Goal: Information Seeking & Learning: Learn about a topic

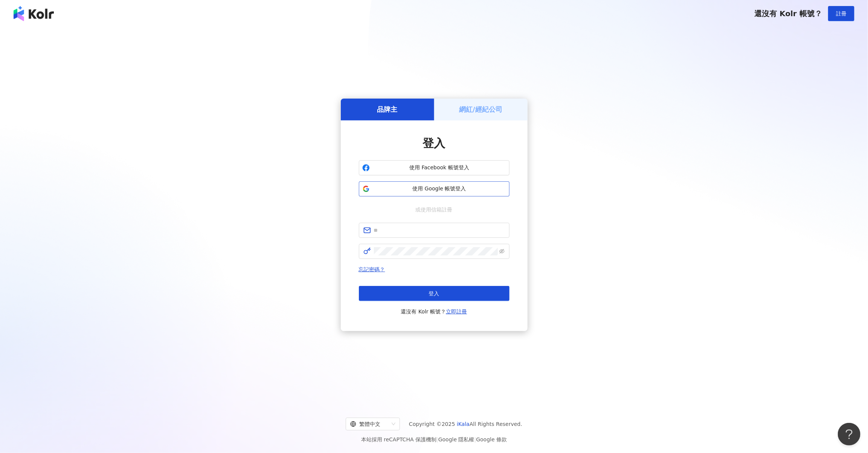
click at [493, 190] on span "使用 Google 帳號登入" at bounding box center [439, 189] width 133 height 8
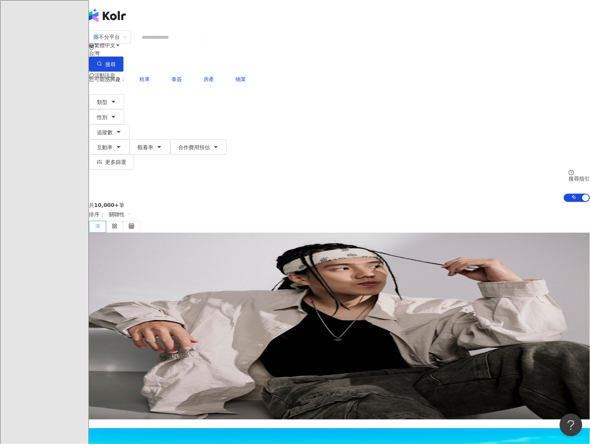
click at [198, 44] on input "search" at bounding box center [167, 37] width 61 height 14
paste input "**********"
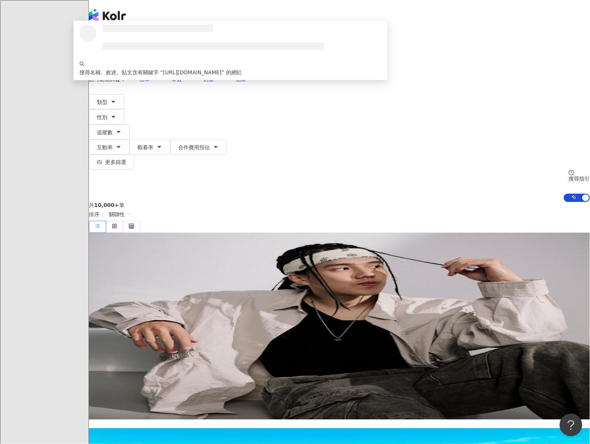
click at [124, 56] on button "搜尋" at bounding box center [106, 63] width 35 height 15
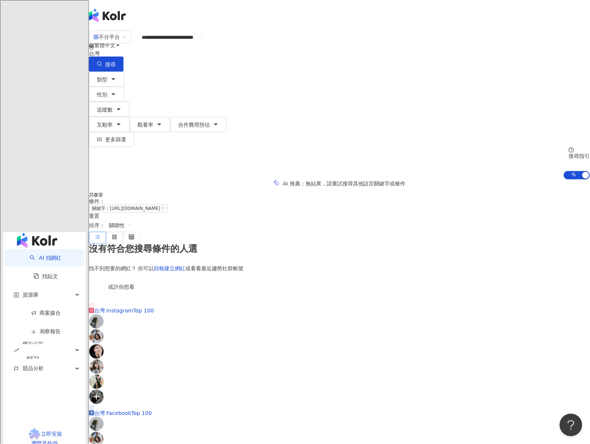
click at [198, 44] on input "**********" at bounding box center [167, 37] width 61 height 14
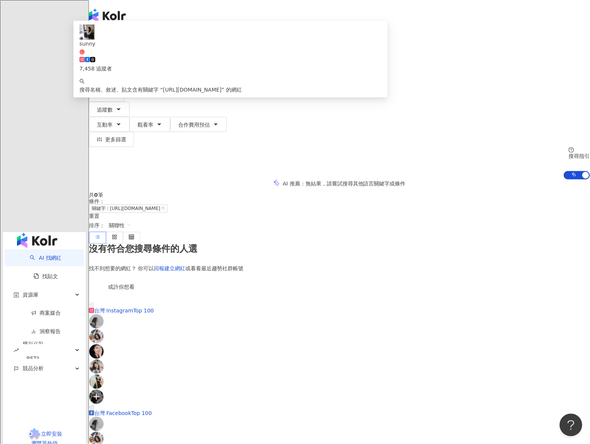
click at [198, 44] on input "**********" at bounding box center [167, 37] width 61 height 14
paste input "search"
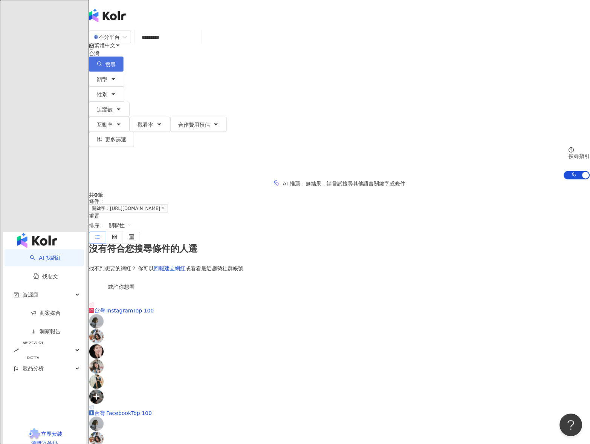
click at [124, 56] on button "搜尋" at bounding box center [106, 63] width 35 height 15
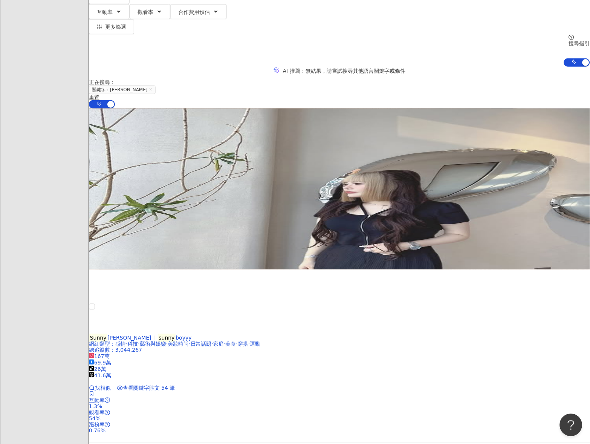
scroll to position [151, 0]
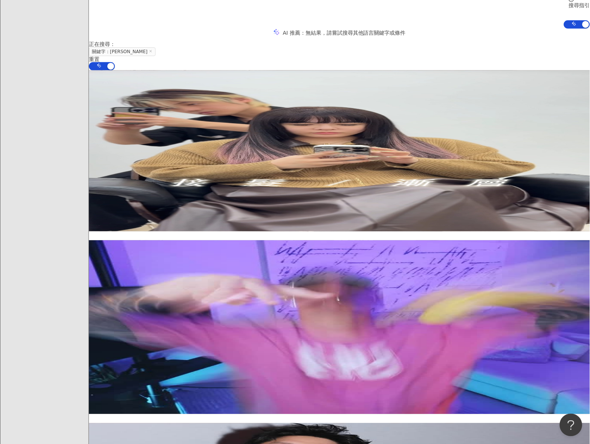
click at [380, 41] on div "正在搜尋 ： 關鍵字：Sunny Xie 重置 AI 開啟 AI 關閉" at bounding box center [339, 55] width 501 height 29
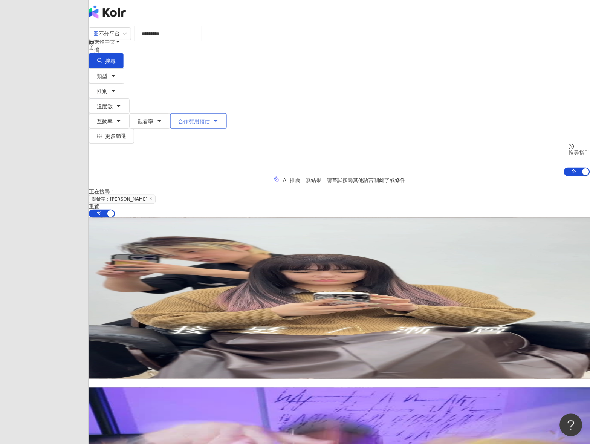
scroll to position [0, 0]
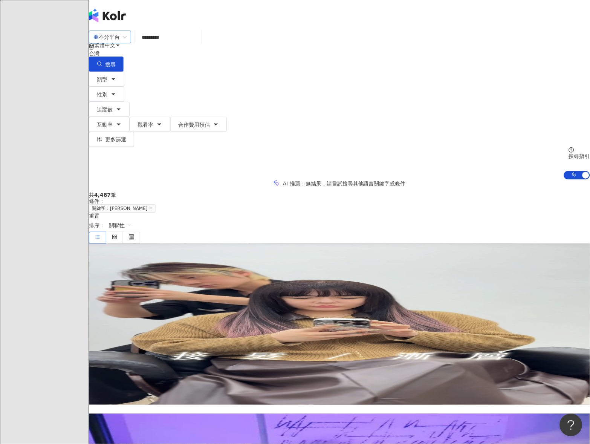
drag, startPoint x: 234, startPoint y: 48, endPoint x: 155, endPoint y: 47, distance: 79.1
click at [156, 47] on div "不分平台 ********* 台灣 搜尋 loading 搜尋名稱、敘述、貼文含有關鍵字 “ Sunny Xie ” 的網紅" at bounding box center [339, 50] width 501 height 41
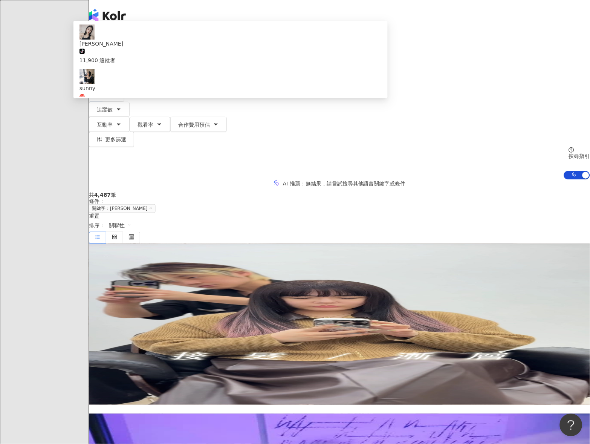
paste input "**"
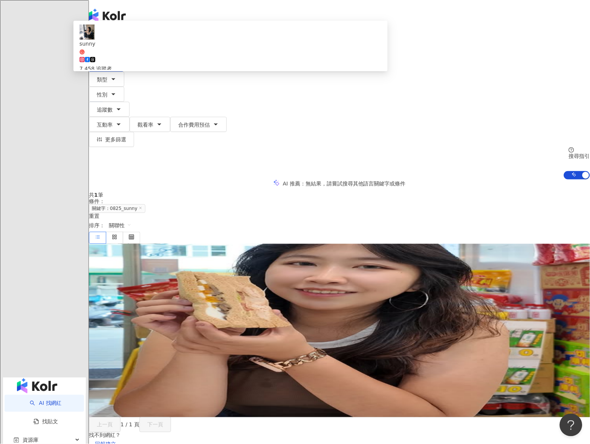
click at [163, 300] on span "xie_sunny_" at bounding box center [148, 303] width 29 height 6
click at [198, 44] on input "**********" at bounding box center [167, 37] width 61 height 14
paste input "search"
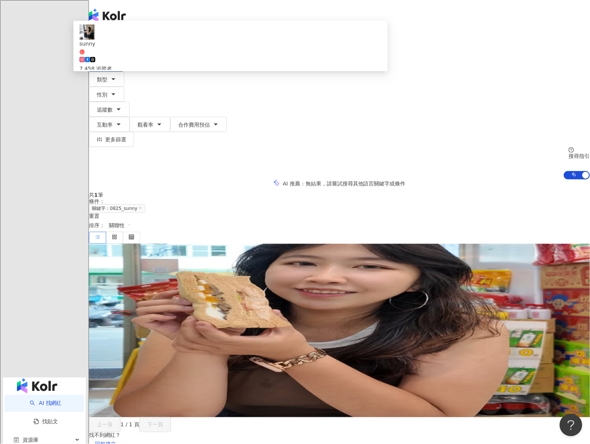
type input "*****"
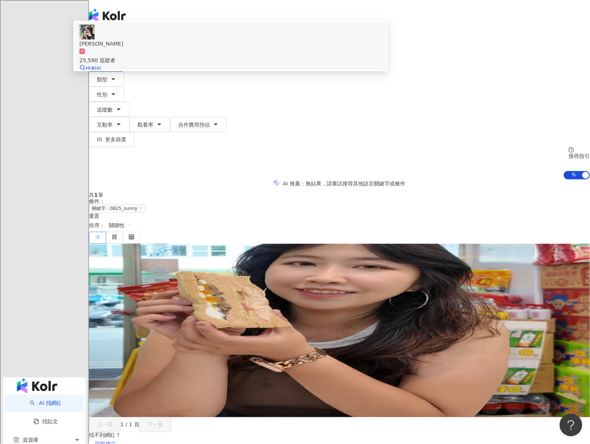
click at [308, 64] on div "25,590 追蹤者" at bounding box center [230, 56] width 302 height 17
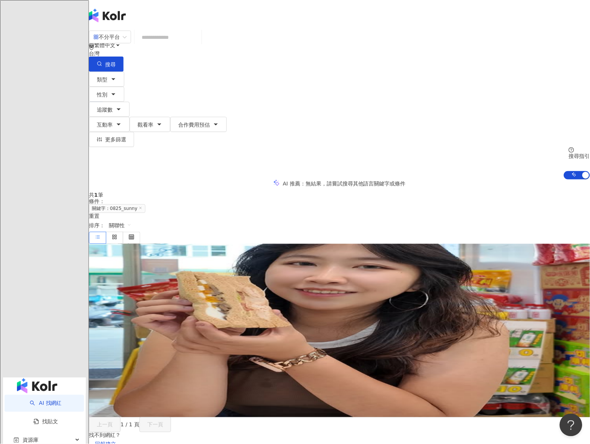
click at [198, 41] on input "search" at bounding box center [167, 37] width 61 height 14
paste input "**********"
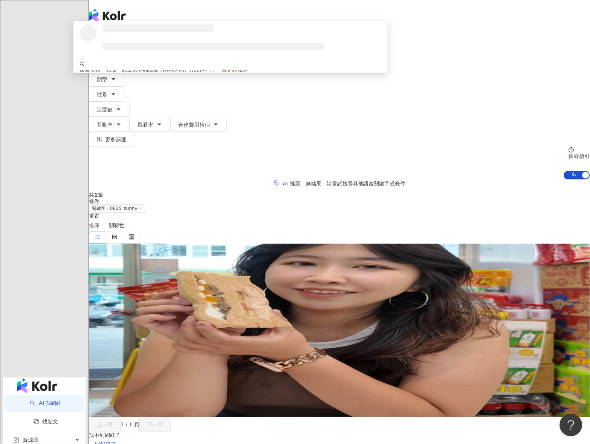
type input "**********"
click at [116, 61] on span "搜尋" at bounding box center [110, 64] width 11 height 6
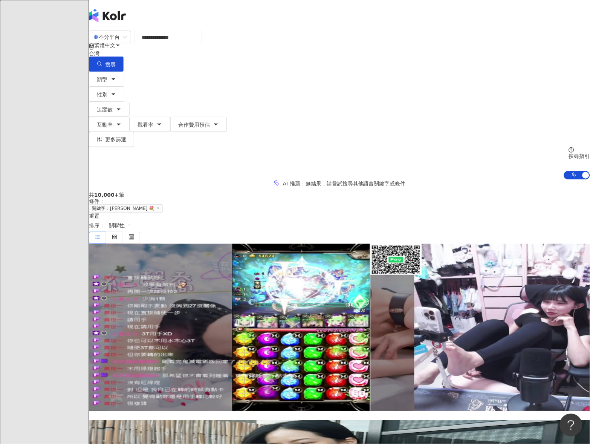
click at [198, 40] on input "**********" at bounding box center [167, 37] width 61 height 14
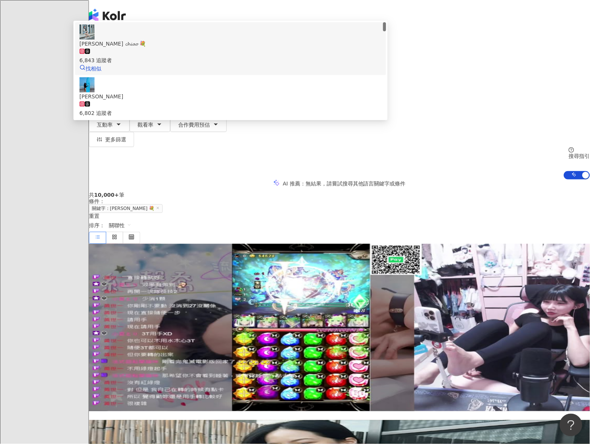
click at [221, 48] on div "喬喬 𝓬𝓱𝓲𝓪𝓸 💐" at bounding box center [230, 44] width 302 height 8
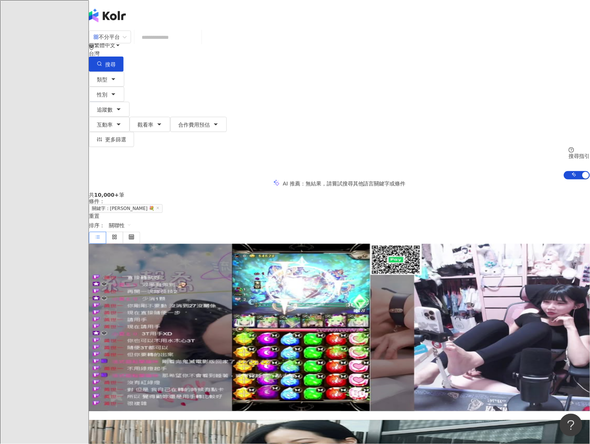
click at [198, 44] on input "search" at bounding box center [167, 37] width 61 height 14
paste input "**********"
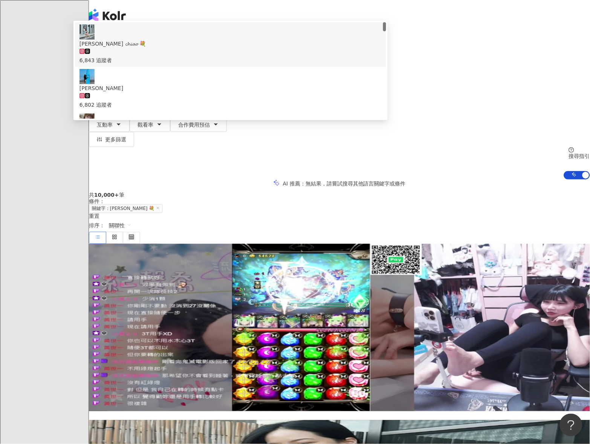
click at [198, 44] on input "**********" at bounding box center [167, 37] width 61 height 14
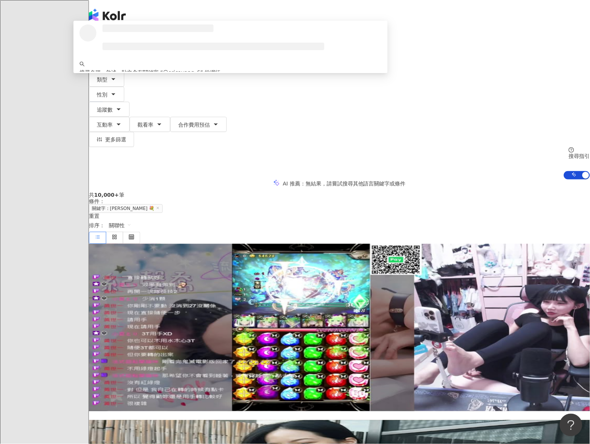
click at [102, 61] on icon "button" at bounding box center [99, 63] width 5 height 5
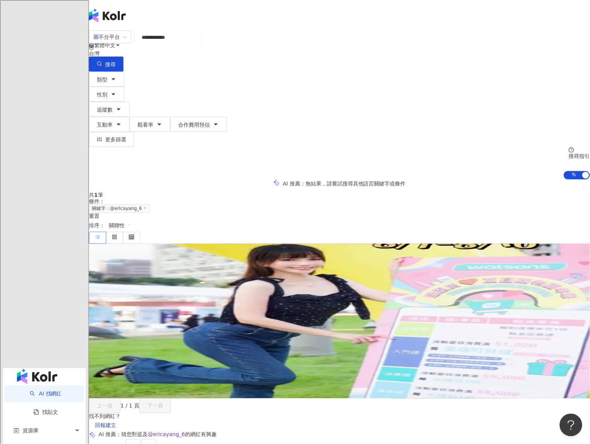
click at [198, 44] on input "**********" at bounding box center [167, 37] width 61 height 14
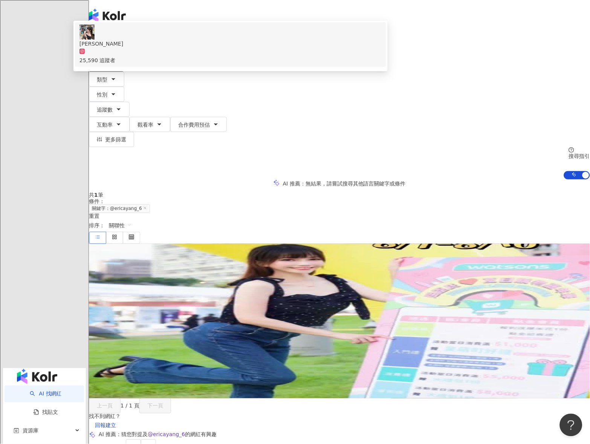
drag, startPoint x: 226, startPoint y: 44, endPoint x: 162, endPoint y: 41, distance: 64.1
click at [169, 43] on input "**********" at bounding box center [167, 37] width 61 height 14
paste input "search"
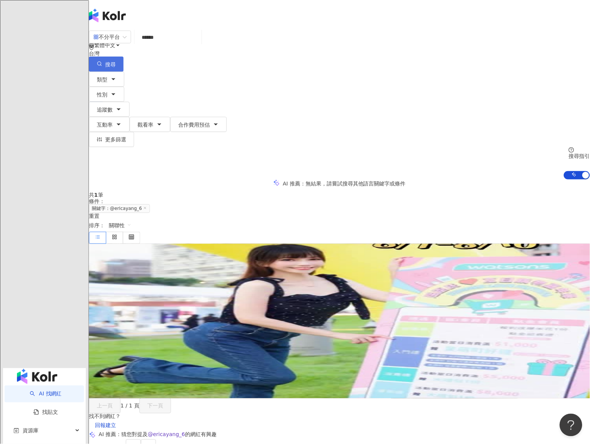
click at [116, 61] on span "搜尋" at bounding box center [110, 64] width 11 height 6
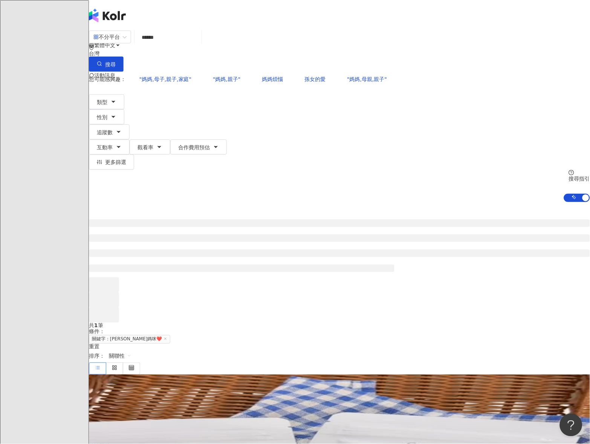
click at [325, 449] on div "名稱 ： 欣儀媽咪❤️ 育兒♡穿搭♡美妝♡抽獎" at bounding box center [339, 452] width 501 height 6
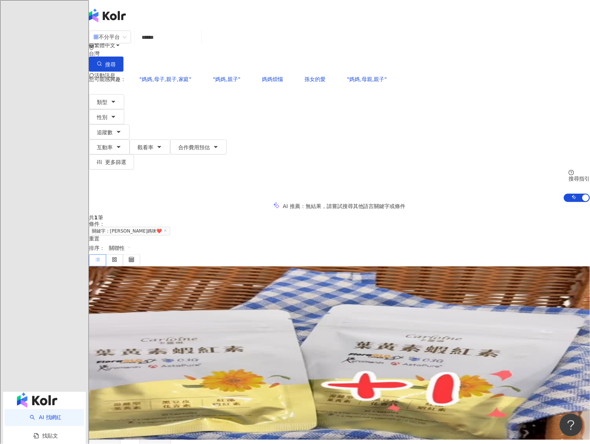
click at [333, 202] on div "AI 推薦 ： 無結果，請嘗試搜尋其他語言關鍵字或條件" at bounding box center [339, 206] width 501 height 8
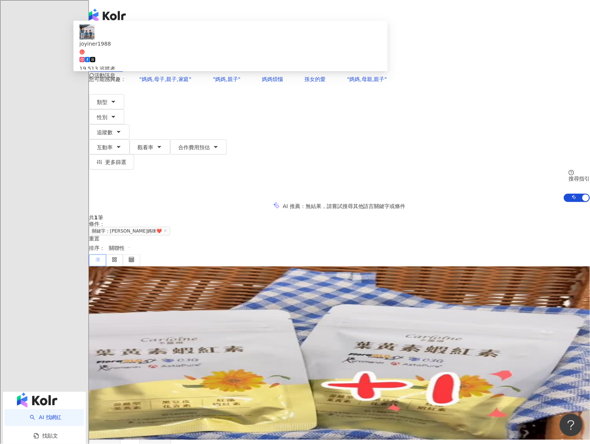
drag, startPoint x: 226, startPoint y: 43, endPoint x: 149, endPoint y: 40, distance: 76.5
click at [149, 43] on div "不分平台 ****** 台灣 搜尋 af3281a7-b965-4a7c-8439-6e56bf6d6c10 joyiner1988 19,513 追蹤者 搜…" at bounding box center [339, 50] width 501 height 41
paste input "***"
type input "*********"
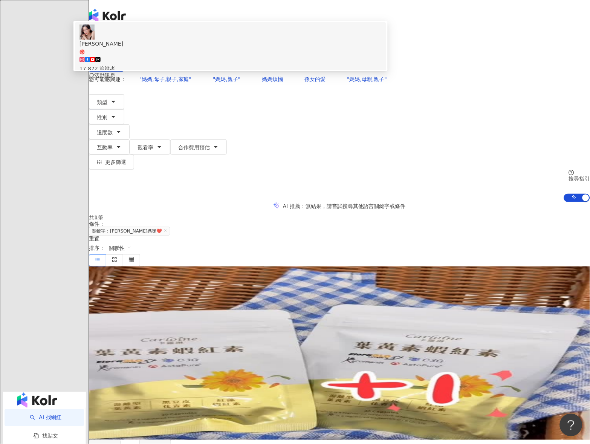
click at [297, 55] on span "王柔云 Rouyun" at bounding box center [230, 47] width 302 height 15
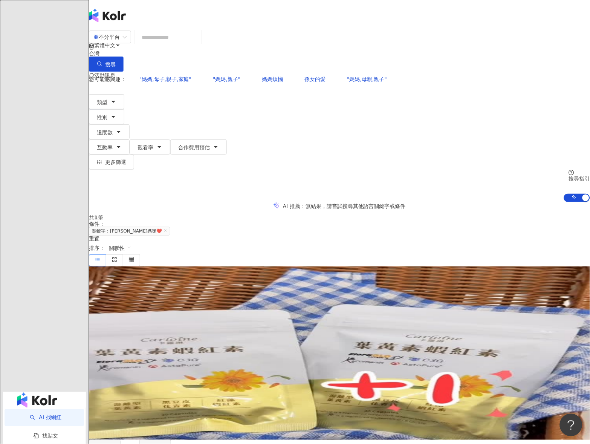
click at [385, 34] on div "不分平台 台灣 搜尋 0e7a1d12-fafe-474e-a3de-5e2d7b6164cd 王柔云 Rouyun 17,872 追蹤者 搜尋名稱、敘述、貼…" at bounding box center [339, 50] width 501 height 41
click at [198, 43] on input "search" at bounding box center [167, 37] width 61 height 14
paste input "**********"
type input "**********"
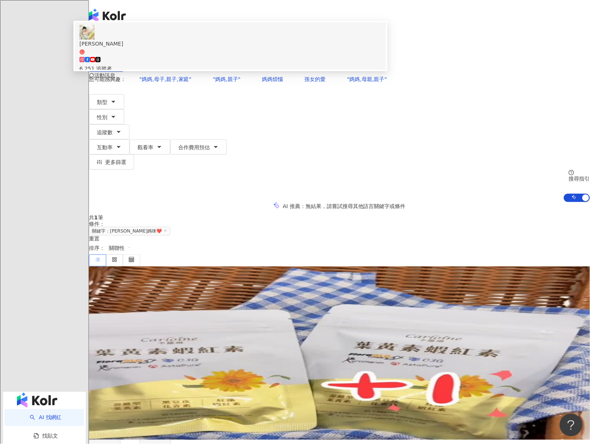
click at [345, 55] on span "露露米谷" at bounding box center [230, 47] width 302 height 15
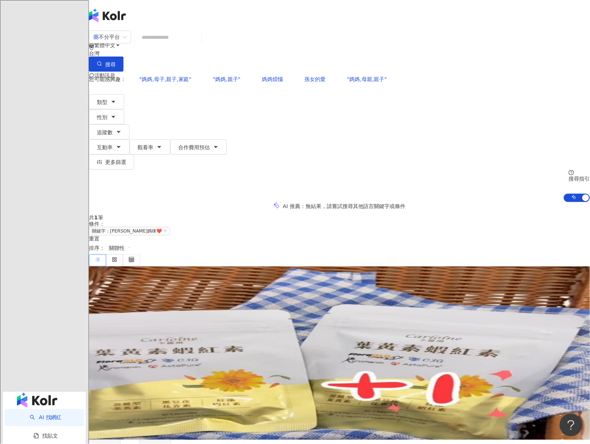
click at [389, 24] on div "繁體中文 活動訊息 奧" at bounding box center [339, 60] width 501 height 121
click at [196, 38] on input "search" at bounding box center [167, 37] width 61 height 14
paste input "********"
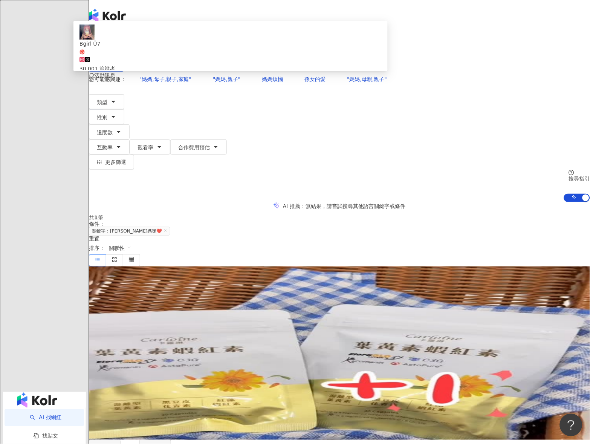
click at [116, 61] on span "搜尋" at bounding box center [110, 64] width 11 height 6
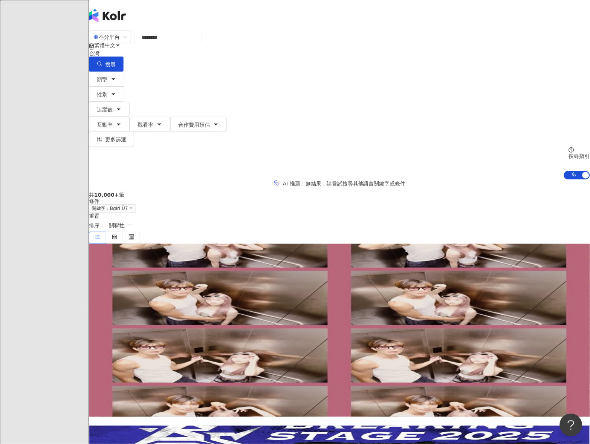
click at [160, 244] on img at bounding box center [132, 272] width 56 height 56
click at [198, 41] on input "********" at bounding box center [167, 37] width 61 height 14
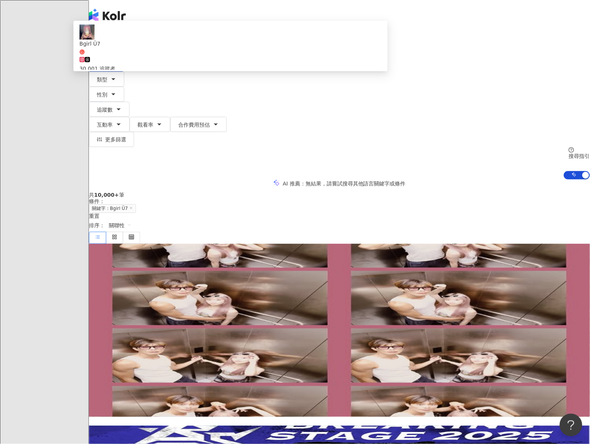
drag, startPoint x: 299, startPoint y: 44, endPoint x: 155, endPoint y: 46, distance: 144.3
click at [155, 46] on div "不分平台 ******** 台灣 搜尋 2c7e4aac-cd93-4245-80f3-50dd7805d102 Bgirl Ü7 30,001 追蹤者 搜尋…" at bounding box center [339, 50] width 501 height 41
paste input "*******"
type input "**********"
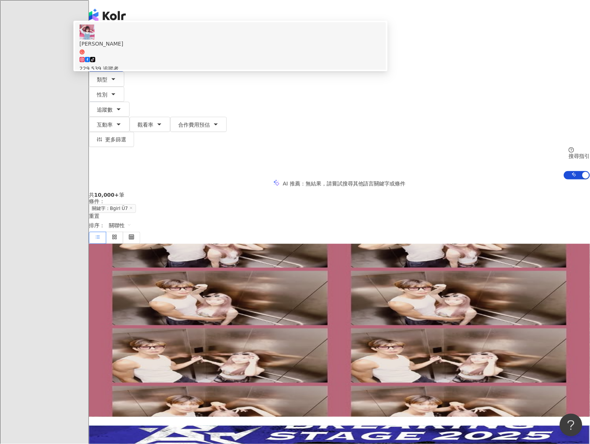
click at [268, 73] on div "tiktok-icon 229,539 追蹤者" at bounding box center [230, 64] width 302 height 17
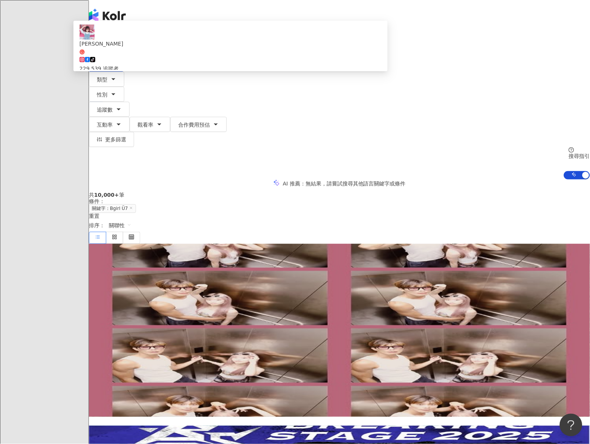
click at [198, 41] on input "search" at bounding box center [167, 37] width 61 height 14
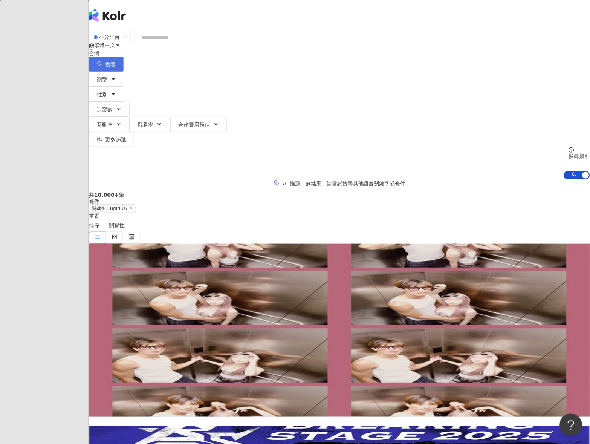
paste input "**********"
type input "**********"
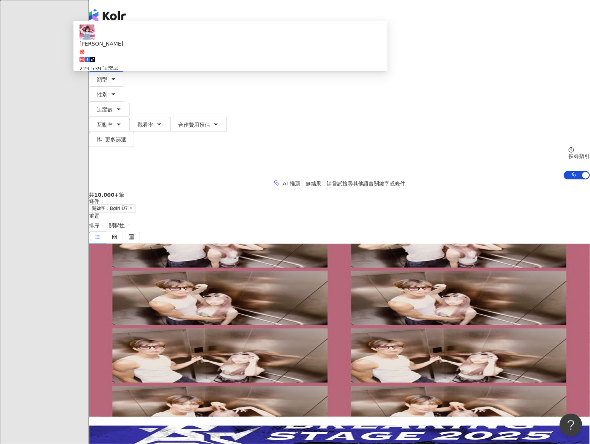
click at [302, 70] on div "tiktok-icon 229,539 追蹤者" at bounding box center [230, 64] width 302 height 17
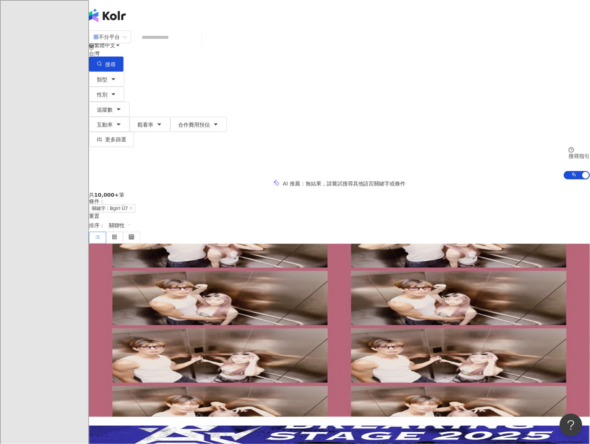
click at [198, 44] on input "search" at bounding box center [167, 37] width 61 height 14
paste input "**********"
click at [116, 61] on span "搜尋" at bounding box center [110, 64] width 11 height 6
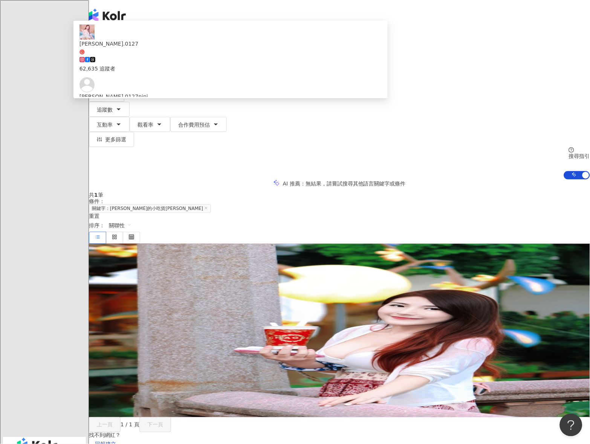
drag, startPoint x: 348, startPoint y: 44, endPoint x: 134, endPoint y: 41, distance: 213.6
click at [134, 41] on div "**********" at bounding box center [339, 50] width 501 height 41
paste input "search"
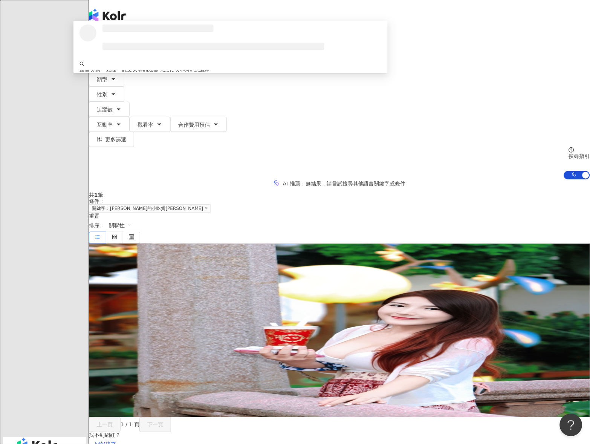
click at [116, 61] on span "搜尋" at bounding box center [110, 64] width 11 height 6
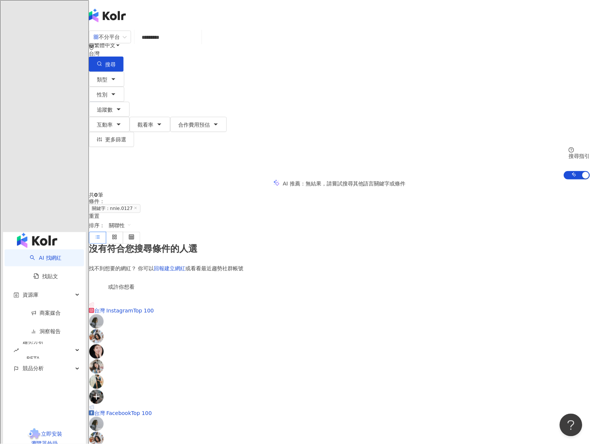
click at [174, 44] on input "*********" at bounding box center [167, 37] width 61 height 14
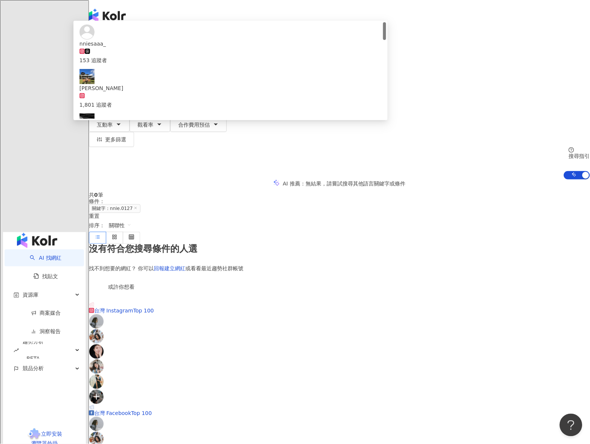
type input "**********"
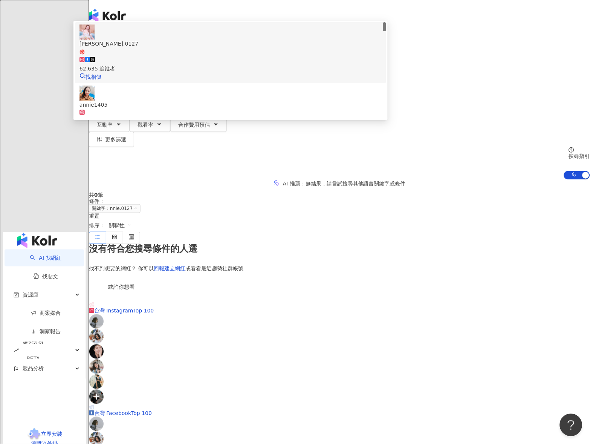
click at [282, 69] on div "62,635 追蹤者" at bounding box center [230, 64] width 302 height 17
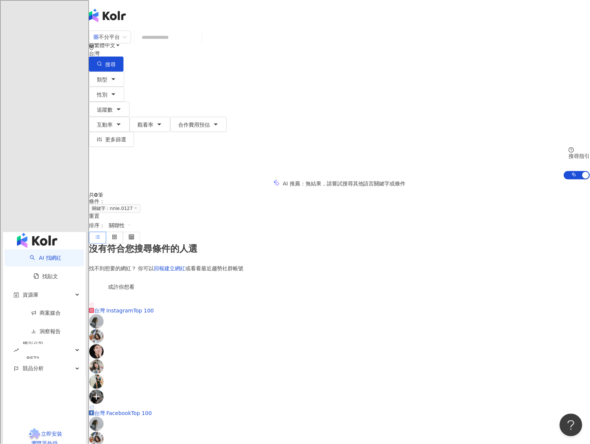
click at [198, 44] on input "search" at bounding box center [167, 37] width 61 height 14
paste input "**********"
type input "**********"
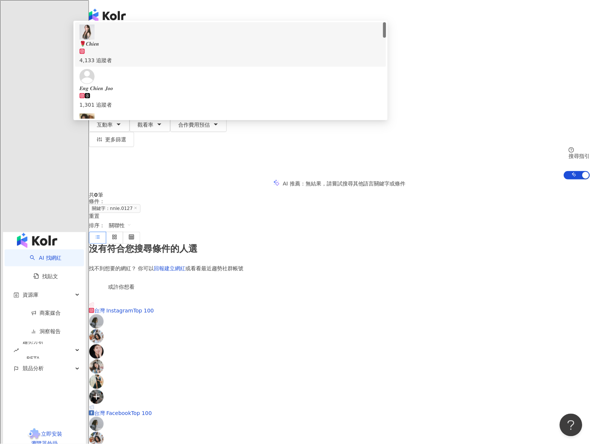
click at [295, 48] on span "🌹𝑪𝒉𝒊𝒆𝒏" at bounding box center [230, 44] width 302 height 8
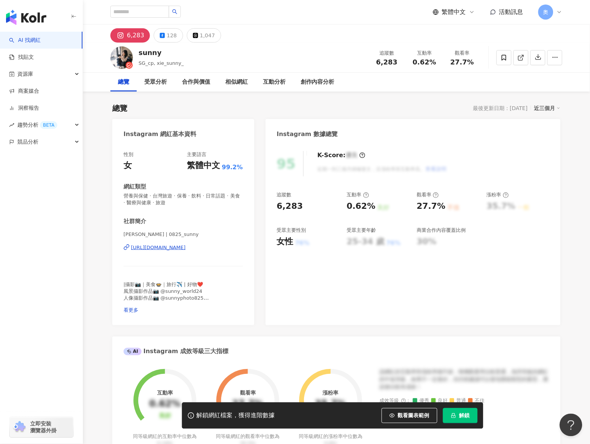
click at [186, 244] on div "[URL][DOMAIN_NAME]" at bounding box center [158, 247] width 55 height 7
click at [464, 416] on span "解鎖" at bounding box center [464, 415] width 11 height 6
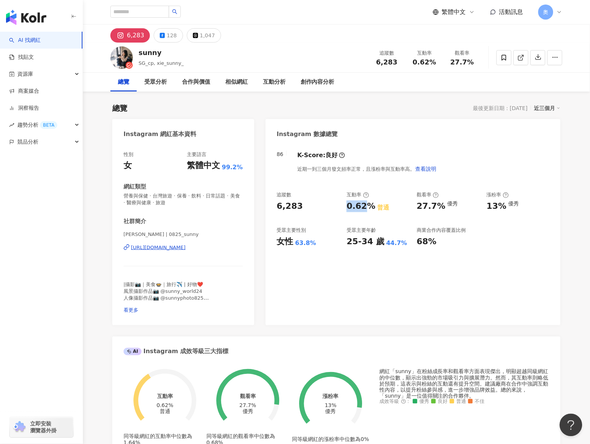
drag, startPoint x: 355, startPoint y: 208, endPoint x: 367, endPoint y: 209, distance: 12.1
click at [367, 209] on div "追蹤數 6,283 互動率 0.62% 普通 觀看率 27.7% 優秀 漲粉率 13% 優秀 受眾主要性別 女性 63.8% 受眾主要年齡 25-34 歲 4…" at bounding box center [413, 219] width 272 height 56
drag, startPoint x: 375, startPoint y: 209, endPoint x: 334, endPoint y: 206, distance: 41.1
click at [334, 206] on div "追蹤數 6,283 互動率 0.62% 普通 觀看率 27.7% 優秀 漲粉率 13% 優秀 受眾主要性別 女性 63.8% 受眾主要年齡 25-34 歲 4…" at bounding box center [413, 219] width 272 height 56
click at [339, 204] on div "追蹤數 6,283 互動率 0.62% 普通 觀看率 27.7% 優秀 漲粉率 13% 優秀 受眾主要性別 女性 63.8% 受眾主要年齡 25-34 歲 4…" at bounding box center [413, 219] width 272 height 56
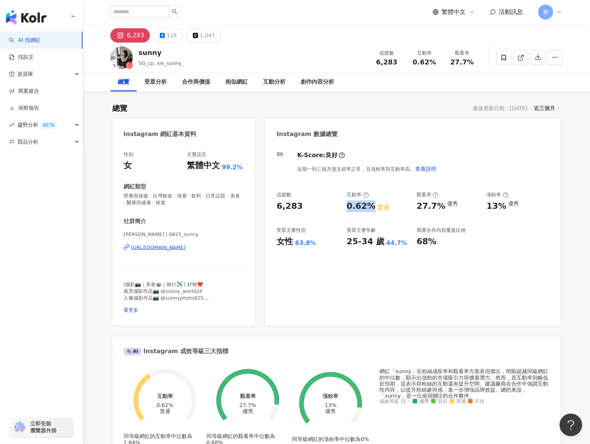
drag, startPoint x: 355, startPoint y: 206, endPoint x: 373, endPoint y: 207, distance: 18.1
click at [373, 207] on div "0.62% 普通" at bounding box center [378, 206] width 63 height 12
copy div "0.62%"
drag, startPoint x: 410, startPoint y: 206, endPoint x: 441, endPoint y: 207, distance: 30.9
click at [441, 207] on div "追蹤數 6,283 互動率 0.62% 普通 觀看率 27.7% 優秀 漲粉率 13% 優秀 受眾主要性別 女性 63.8% 受眾主要年齡 25-34 歲 4…" at bounding box center [413, 219] width 272 height 56
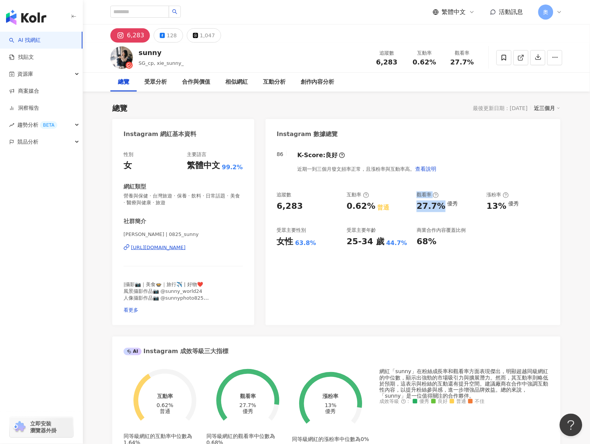
click at [441, 207] on div "27.7%" at bounding box center [431, 206] width 29 height 12
drag, startPoint x: 441, startPoint y: 207, endPoint x: 416, endPoint y: 208, distance: 25.6
click at [416, 208] on div "追蹤數 6,283 互動率 0.62% 普通 觀看率 27.7% 優秀 漲粉率 13% 優秀 受眾主要性別 女性 63.8% 受眾主要年齡 25-34 歲 4…" at bounding box center [413, 219] width 272 height 56
drag, startPoint x: 483, startPoint y: 208, endPoint x: 505, endPoint y: 209, distance: 21.9
click at [505, 209] on div "追蹤數 6,283 互動率 0.62% 普通 觀看率 27.7% 優秀 漲粉率 13% 優秀 受眾主要性別 女性 63.8% 受眾主要年齡 25-34 歲 4…" at bounding box center [413, 219] width 272 height 56
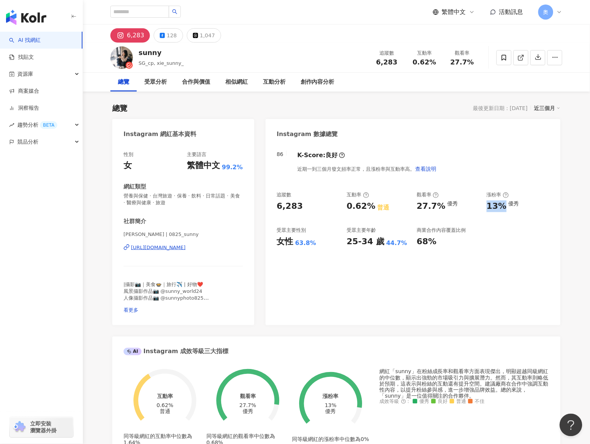
click at [447, 298] on div "86 K-Score : 良好 近期一到三個月發文頻率正常，且漲粉率與互動率高。 查看說明 追蹤數 6,283 互動率 0.62% 普通 觀看率 27.7% …" at bounding box center [413, 235] width 295 height 182
click at [131, 64] on icon at bounding box center [129, 65] width 8 height 8
click at [160, 63] on span "SG_cp, xie_sunny_" at bounding box center [161, 63] width 45 height 6
click at [209, 32] on div "1,047" at bounding box center [207, 35] width 15 height 11
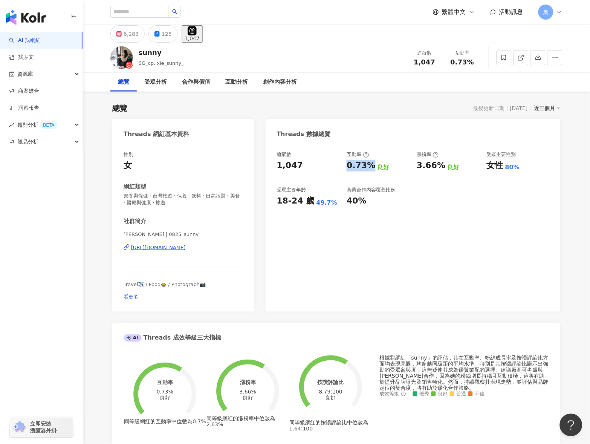
drag, startPoint x: 346, startPoint y: 164, endPoint x: 370, endPoint y: 167, distance: 24.3
click at [370, 167] on div "追蹤數 1,047 互動率 0.73% 良好 漲粉率 3.66% 良好 受眾主要性別 女性 80% 受眾主要年齡 18-24 歲 49.7% 商業合作內容覆蓋…" at bounding box center [413, 179] width 272 height 56
copy div "0.73%"
drag, startPoint x: 425, startPoint y: 166, endPoint x: 441, endPoint y: 169, distance: 16.5
click at [441, 169] on div "追蹤數 1,047 互動率 0.73% 良好 漲粉率 3.66% 良好 受眾主要性別 女性 80% 受眾主要年齡 18-24 歲 49.7% 商業合作內容覆蓋…" at bounding box center [413, 179] width 272 height 56
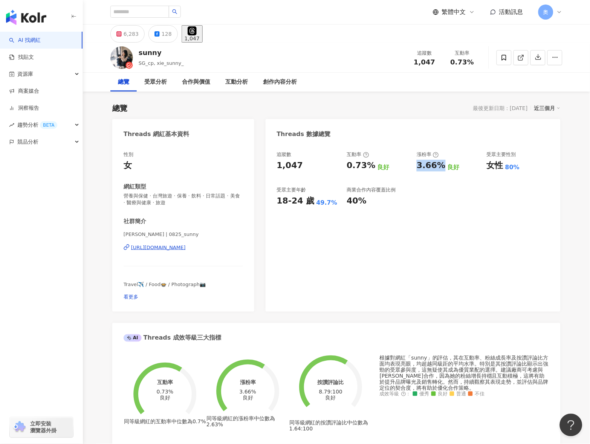
copy div "3.66%"
drag, startPoint x: 454, startPoint y: 210, endPoint x: 458, endPoint y: 215, distance: 6.9
click at [454, 210] on div "追蹤數 1,047 互動率 0.73% 良好 漲粉率 3.66% 良好 受眾主要性別 女性 80% 受眾主要年齡 18-24 歲 49.7% 商業合作內容覆蓋…" at bounding box center [413, 228] width 295 height 168
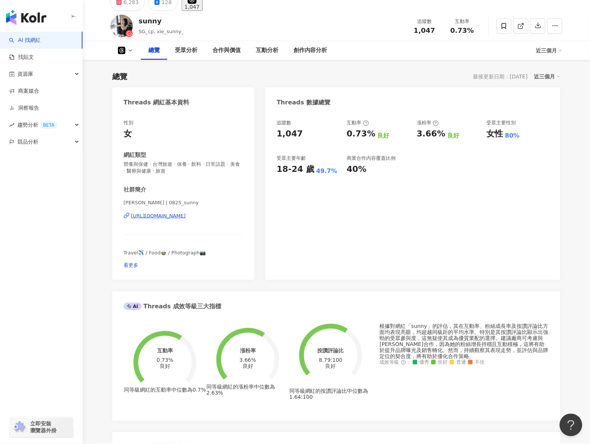
scroll to position [75, 0]
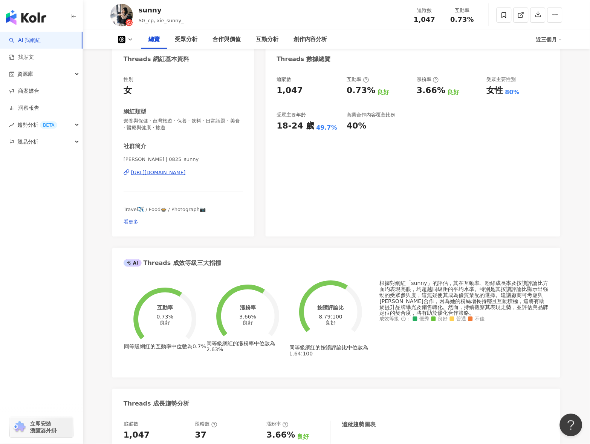
click at [556, 248] on div "AI Threads 成效等級三大指標" at bounding box center [336, 260] width 448 height 24
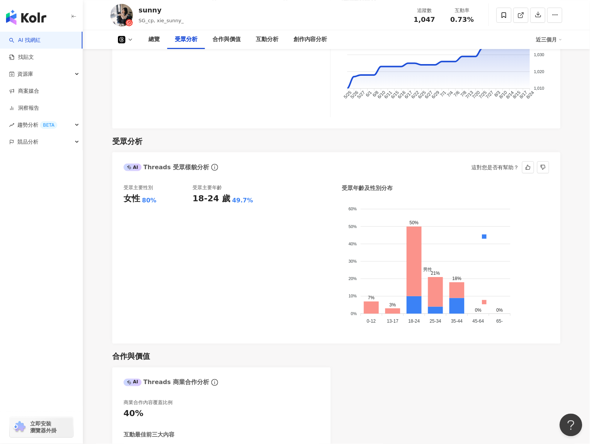
scroll to position [603, 0]
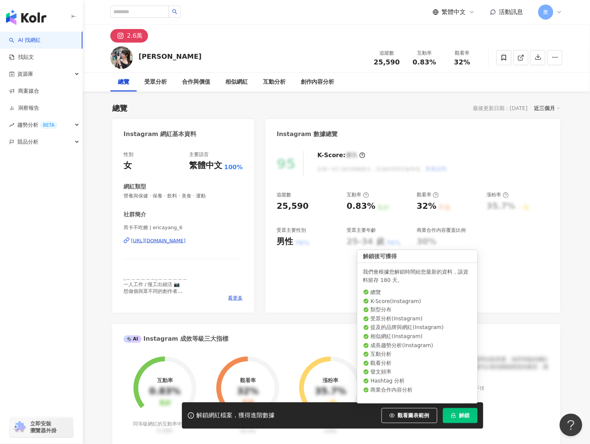
click at [466, 414] on span "解鎖" at bounding box center [464, 415] width 11 height 6
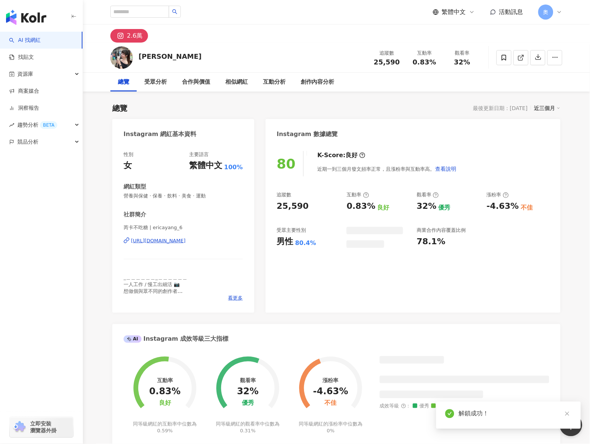
click at [327, 40] on div "2.6萬" at bounding box center [336, 33] width 482 height 18
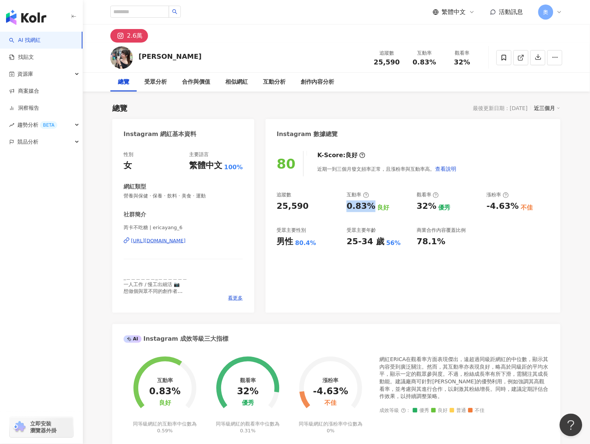
drag, startPoint x: 346, startPoint y: 208, endPoint x: 370, endPoint y: 211, distance: 24.4
click at [370, 211] on div "追蹤數 25,590 互動率 0.83% 良好 觀看率 32% 優秀 漲粉率 -4.63% 不佳 受眾主要性別 男性 80.4% 受眾主要年齡 25-34 歲…" at bounding box center [413, 219] width 272 height 56
copy div "0.83%"
drag, startPoint x: 417, startPoint y: 208, endPoint x: 434, endPoint y: 209, distance: 17.0
click at [434, 209] on div "32%" at bounding box center [427, 206] width 20 height 12
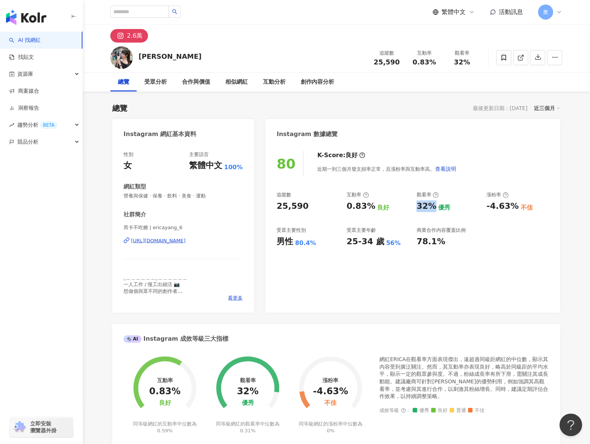
copy div "32%"
drag, startPoint x: 479, startPoint y: 205, endPoint x: 513, endPoint y: 210, distance: 34.4
click at [513, 210] on div "追蹤數 25,590 互動率 0.83% 良好 觀看率 32% 優秀 漲粉率 -4.63% 不佳 受眾主要性別 男性 80.4% 受眾主要年齡 25-34 歲…" at bounding box center [413, 219] width 272 height 56
click at [513, 211] on div "-4.63%" at bounding box center [503, 206] width 32 height 12
drag, startPoint x: 516, startPoint y: 210, endPoint x: 484, endPoint y: 210, distance: 31.3
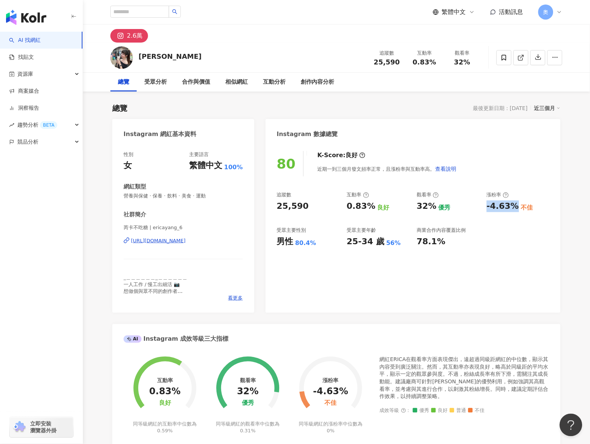
click at [484, 210] on div "追蹤數 25,590 互動率 0.83% 良好 觀看率 32% 優秀 漲粉率 -4.63% 不佳 受眾主要性別 男性 80.4% 受眾主要年齡 25-34 歲…" at bounding box center [413, 219] width 272 height 56
copy div "-4.63%"
click at [343, 17] on div "繁體中文 活動訊息 奧" at bounding box center [336, 12] width 452 height 24
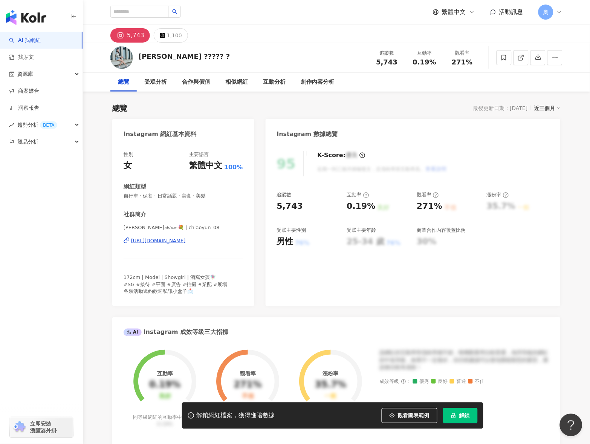
click at [352, 290] on div "95 K-Score : 優良 近期一到三個月積極發文，且漲粉率與互動率高。 查看說明 追蹤數 5,743 互動率 0.19% 良好 觀看率 271% 不佳 …" at bounding box center [413, 225] width 295 height 162
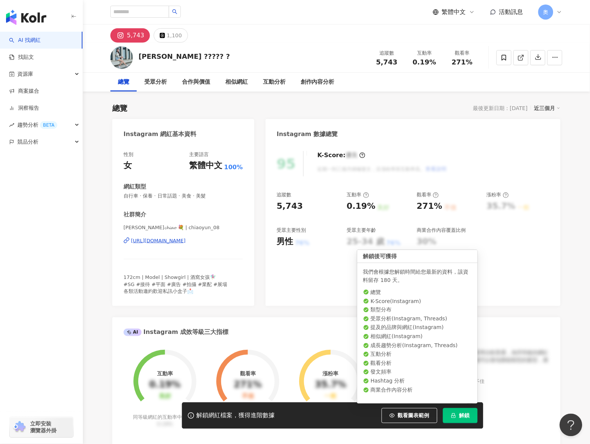
click at [456, 410] on button "解鎖" at bounding box center [460, 415] width 35 height 15
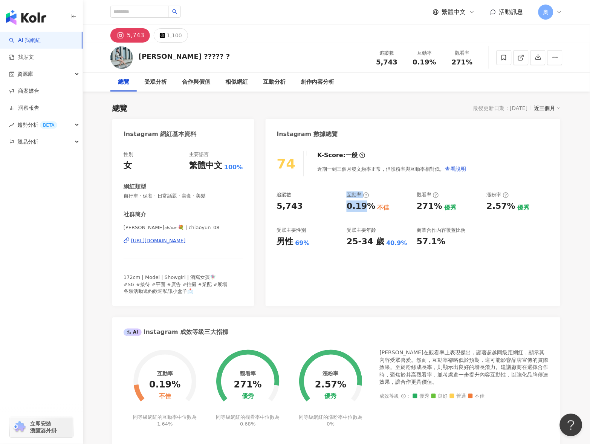
drag, startPoint x: 359, startPoint y: 207, endPoint x: 365, endPoint y: 208, distance: 5.7
click at [365, 208] on div "追蹤數 5,743 互動率 0.19% 不佳 觀看率 271% 優秀 漲粉率 2.57% 優秀 受眾主要性別 男性 69% 受眾主要年齡 25-34 歲 40…" at bounding box center [413, 219] width 272 height 56
click at [367, 207] on div "0.19%" at bounding box center [361, 206] width 29 height 12
click at [339, 206] on div "追蹤數 5,743 互動率 0.19% 不佳 觀看率 271% 優秀 漲粉率 2.57% 優秀 受眾主要性別 男性 69% 受眾主要年齡 25-34 歲 40…" at bounding box center [413, 219] width 272 height 56
click at [377, 210] on div "不佳" at bounding box center [383, 207] width 12 height 8
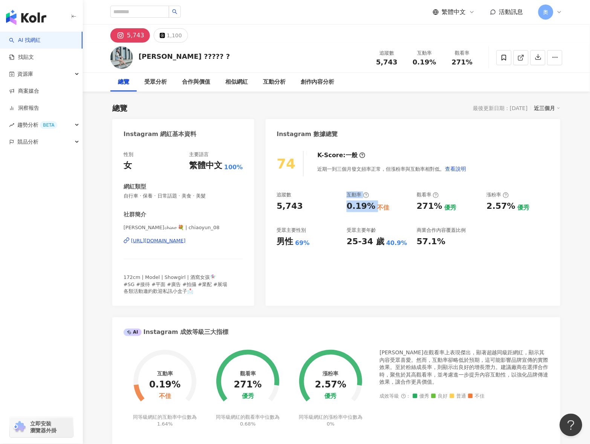
click at [358, 206] on div "0.19%" at bounding box center [361, 206] width 29 height 12
drag, startPoint x: 373, startPoint y: 208, endPoint x: 346, endPoint y: 208, distance: 26.7
click at [346, 208] on div "追蹤數 5,743 互動率 0.19% 不佳 觀看率 271% 優秀 漲粉率 2.57% 優秀 受眾主要性別 男性 69% 受眾主要年齡 25-34 歲 40…" at bounding box center [413, 219] width 272 height 56
copy div "0.19%"
drag, startPoint x: 417, startPoint y: 207, endPoint x: 439, endPoint y: 207, distance: 22.2
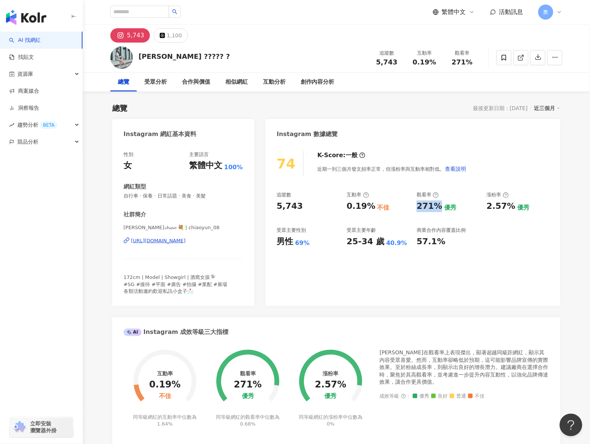
click at [439, 207] on div "271%" at bounding box center [430, 206] width 26 height 12
copy div "271%"
drag, startPoint x: 485, startPoint y: 208, endPoint x: 512, endPoint y: 208, distance: 26.8
click at [512, 208] on div "追蹤數 5,743 互動率 0.19% 不佳 觀看率 271% 優秀 漲粉率 2.57% 優秀 受眾主要性別 男性 69% 受眾主要年齡 25-34 歲 40…" at bounding box center [413, 219] width 272 height 56
copy div "2.57%"
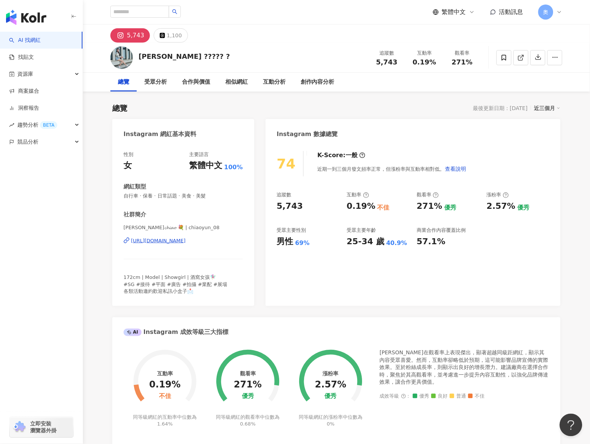
click at [330, 315] on div "Instagram 網紅基本資料 性別 女 主要語言 繁體中文 100% 網紅類型 自行車 · 保養 · 日常話題 · 美食 · 美髮 社群簡介 喬𝓬𝓱𝓲𝓪𝓸…" at bounding box center [336, 402] width 448 height 566
click at [163, 39] on button "1,100" at bounding box center [171, 35] width 34 height 14
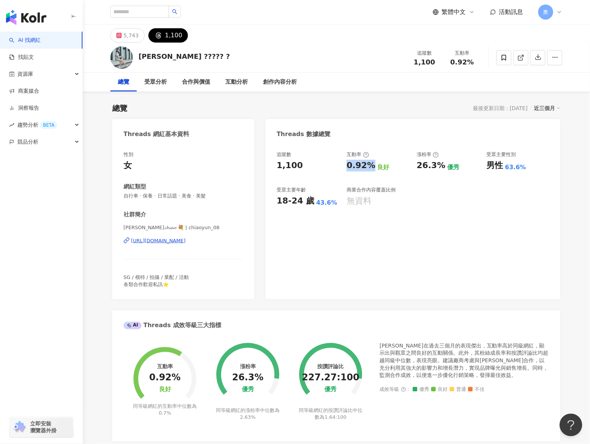
drag, startPoint x: 346, startPoint y: 166, endPoint x: 370, endPoint y: 169, distance: 23.9
click at [370, 169] on div "追蹤數 1,100 互動率 0.92% 良好 漲粉率 26.3% 優秀 受眾主要性別 男性 63.6% 受眾主要年齡 18-24 歲 43.6% 商業合作內容…" at bounding box center [413, 179] width 272 height 56
copy div "0.92%"
drag, startPoint x: 448, startPoint y: 163, endPoint x: 455, endPoint y: 163, distance: 7.5
click at [455, 163] on div "追蹤數 1,100 互動率 0.92% 良好 漲粉率 26.3% 優秀 受眾主要性別 男性 63.6% 受眾主要年齡 18-24 歲 43.6% 商業合作內容…" at bounding box center [413, 179] width 272 height 56
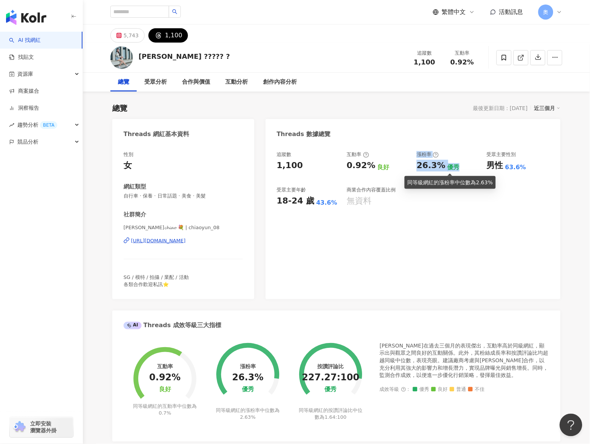
click at [449, 166] on div "優秀" at bounding box center [453, 167] width 12 height 8
drag, startPoint x: 417, startPoint y: 166, endPoint x: 440, endPoint y: 169, distance: 23.2
click at [440, 169] on div "26.3%" at bounding box center [431, 166] width 29 height 12
copy div "26.3%"
click at [396, 224] on div "追蹤數 1,100 互動率 0.92% 良好 漲粉率 26.3% 優秀 受眾主要性別 男性 63.6% 受眾主要年齡 18-24 歲 43.6% 商業合作內容…" at bounding box center [413, 222] width 295 height 156
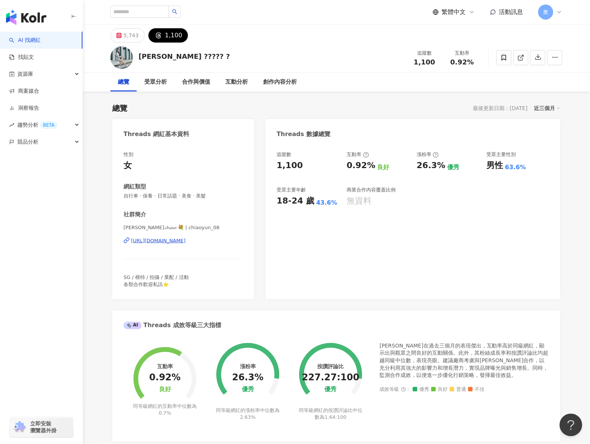
click at [342, 257] on div "追蹤數 1,100 互動率 0.92% 良好 漲粉率 26.3% 優秀 受眾主要性別 男性 63.6% 受眾主要年齡 18-24 歲 43.6% 商業合作內容…" at bounding box center [413, 222] width 295 height 156
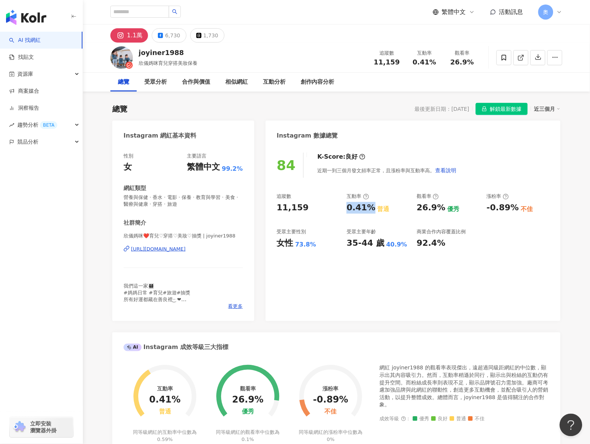
drag, startPoint x: 343, startPoint y: 211, endPoint x: 372, endPoint y: 213, distance: 29.1
click at [372, 213] on div "追蹤數 11,159 互動率 0.41% 普通 觀看率 26.9% 優秀 漲粉率 -0.89% 不佳 受眾主要性別 女性 73.8% 受眾主要年齡 35-44…" at bounding box center [413, 221] width 272 height 56
copy div "0.41%"
drag, startPoint x: 415, startPoint y: 207, endPoint x: 434, endPoint y: 209, distance: 19.8
click at [434, 209] on div "追蹤數 11,159 互動率 0.41% 普通 觀看率 26.9% 優秀 漲粉率 -0.89% 不佳 受眾主要性別 女性 73.8% 受眾主要年齡 35-44…" at bounding box center [413, 221] width 272 height 56
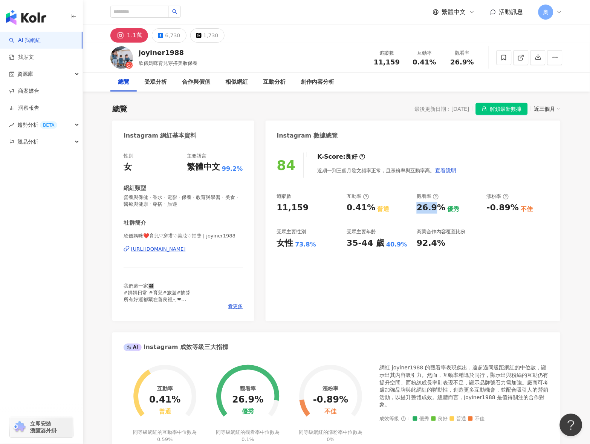
copy div "26.9"
drag, startPoint x: 445, startPoint y: 210, endPoint x: 414, endPoint y: 211, distance: 30.9
click at [414, 211] on div "追蹤數 11,159 互動率 0.41% 普通 觀看率 26.9% 優秀 漲粉率 -0.89% 不佳 受眾主要性別 女性 73.8% 受眾主要年齡 35-44…" at bounding box center [413, 221] width 272 height 56
copy div "26.9%"
drag, startPoint x: 490, startPoint y: 207, endPoint x: 515, endPoint y: 213, distance: 26.4
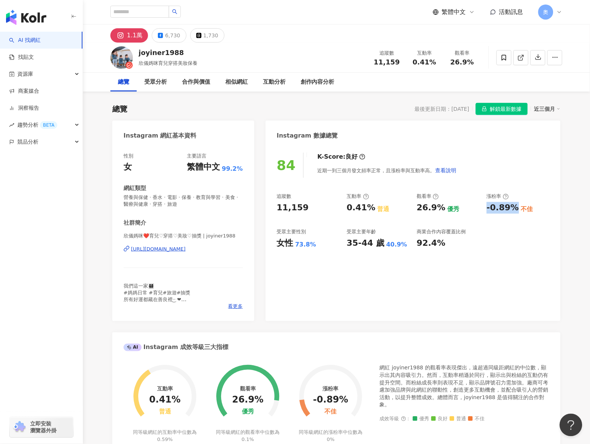
click at [515, 213] on div "追蹤數 11,159 互動率 0.41% 普通 觀看率 26.9% 優秀 漲粉率 -0.89% 不佳 受眾主要性別 女性 73.8% 受眾主要年齡 35-44…" at bounding box center [413, 221] width 272 height 56
copy div "-0.89%"
click at [378, 275] on div "84 K-Score : 良好 近期一到三個月發文頻率正常，且漲粉率與互動率高。 查看說明 追蹤數 11,159 互動率 0.41% 普通 觀看率 26.9%…" at bounding box center [413, 233] width 295 height 176
click at [199, 38] on button "1,730" at bounding box center [207, 35] width 34 height 14
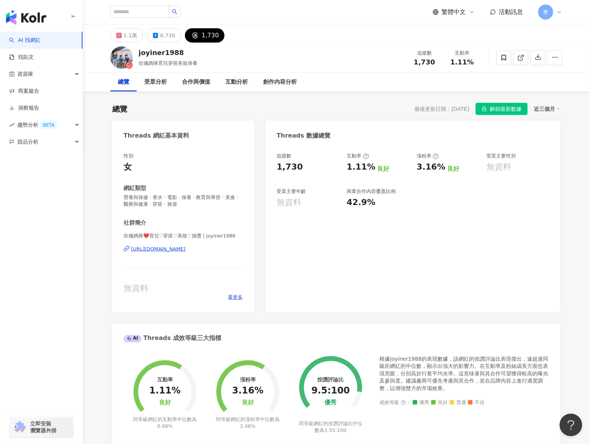
click at [372, 173] on div "追蹤數 1,730 互動率 1.11% 良好 漲粉率 3.16% 良好 受眾主要性別 無資料 受眾主要年齡 無資料 商業合作內容覆蓋比例 42.9%" at bounding box center [413, 181] width 272 height 56
drag, startPoint x: 424, startPoint y: 170, endPoint x: 440, endPoint y: 173, distance: 16.5
click at [440, 173] on div "追蹤數 1,730 互動率 1.11% 良好 漲粉率 3.16% 良好 受眾主要性別 無資料 受眾主要年齡 無資料 商業合作內容覆蓋比例 42.9%" at bounding box center [413, 181] width 272 height 56
drag, startPoint x: 421, startPoint y: 171, endPoint x: 440, endPoint y: 173, distance: 19.7
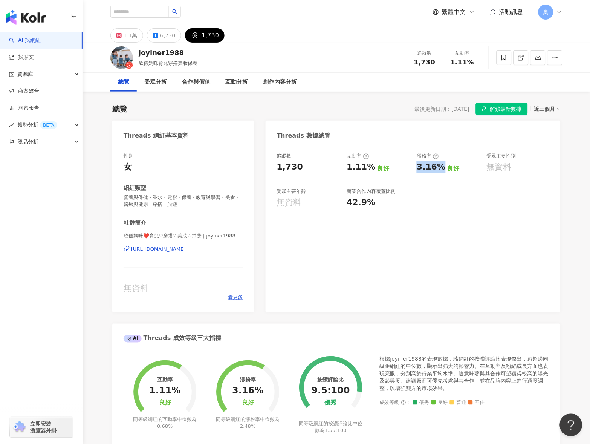
click at [440, 173] on div "追蹤數 1,730 互動率 1.11% 良好 漲粉率 3.16% 良好 受眾主要性別 無資料 受眾主要年齡 無資料 商業合作內容覆蓋比例 42.9%" at bounding box center [413, 181] width 272 height 56
copy div "3.16%"
click at [356, 296] on div "追蹤數 1,730 互動率 1.11% 良好 漲粉率 3.16% 良好 受眾主要性別 無資料 受眾主要年齡 無資料 商業合作內容覆蓋比例 42.9%" at bounding box center [413, 228] width 295 height 167
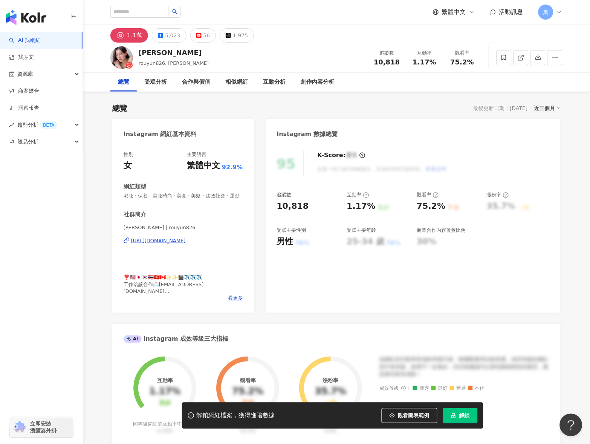
click at [464, 417] on span "解鎖" at bounding box center [464, 415] width 11 height 6
click at [393, 101] on div "總覽 最後更新日期：[DATE] 近三個月 Instagram 網紅基本資料 性別 女 主要語言 繁體中文 92.9% 網紅類型 彩妝 · 保養 · 美妝時尚…" at bounding box center [336, 399] width 448 height 608
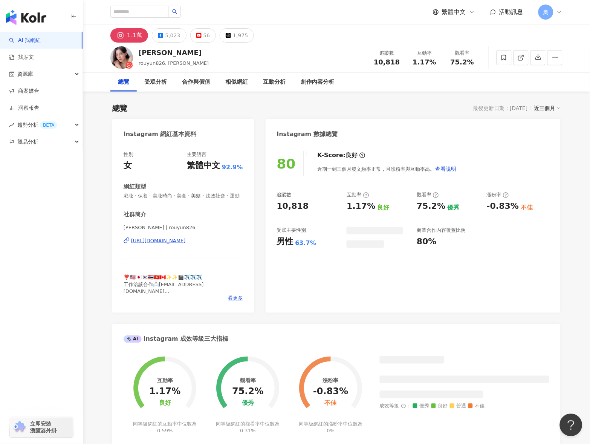
click at [371, 211] on div "追蹤數 10,818 互動率 1.17% 良好 觀看率 75.2% 優秀 漲粉率 -0.83% 不佳 受眾主要性別 男性 63.7% 商業合作內容覆蓋比例 8…" at bounding box center [413, 219] width 272 height 56
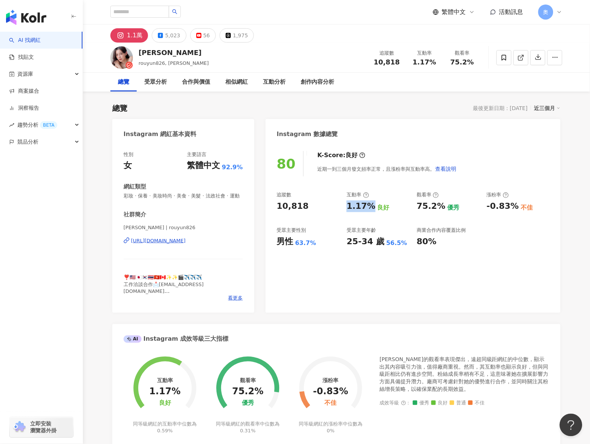
click at [490, 279] on div "80 K-Score : 良好 近期一到三個月發文頻率正常，且漲粉率與互動率高。 查看說明 追蹤數 10,818 互動率 1.17% 良好 觀看率 75.2%…" at bounding box center [413, 228] width 295 height 169
click at [405, 279] on div "80 K-Score : 良好 近期一到三個月發文頻率正常，且漲粉率與互動率高。 查看說明 追蹤數 10,818 互動率 1.17% 良好 觀看率 75.2%…" at bounding box center [413, 228] width 295 height 169
drag, startPoint x: 416, startPoint y: 209, endPoint x: 437, endPoint y: 209, distance: 21.1
click at [437, 209] on div "追蹤數 10,818 互動率 1.17% 良好 觀看率 75.2% 優秀 漲粉率 -0.83% 不佳 受眾主要性別 男性 63.7% 受眾主要年齡 25-34…" at bounding box center [413, 219] width 272 height 56
drag, startPoint x: 441, startPoint y: 206, endPoint x: 414, endPoint y: 206, distance: 27.5
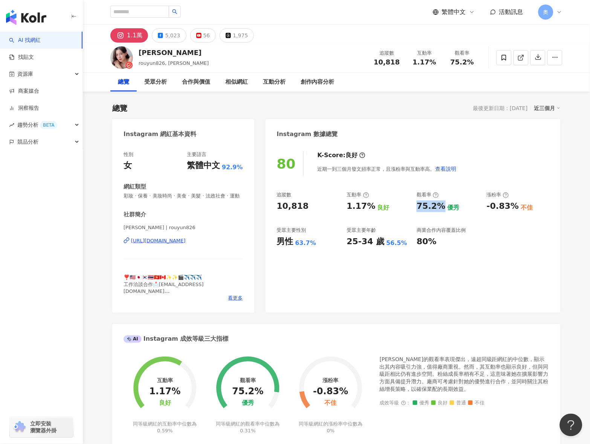
click at [414, 206] on div "追蹤數 10,818 互動率 1.17% 良好 觀看率 75.2% 優秀 漲粉率 -0.83% 不佳 受眾主要性別 男性 63.7% 受眾主要年齡 25-34…" at bounding box center [413, 219] width 272 height 56
copy div "75.2%"
drag, startPoint x: 485, startPoint y: 205, endPoint x: 515, endPoint y: 207, distance: 30.6
click at [515, 207] on div "追蹤數 10,818 互動率 1.17% 良好 觀看率 75.2% 優秀 漲粉率 -0.83% 不佳 受眾主要性別 男性 63.7% 受眾主要年齡 25-34…" at bounding box center [413, 219] width 272 height 56
copy div "-0.83%"
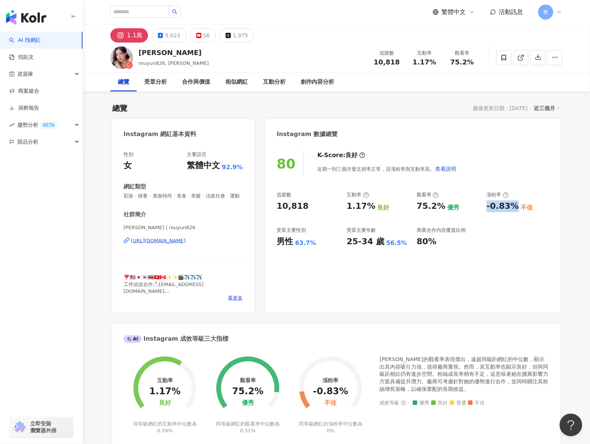
click at [379, 283] on div "80 K-Score : 良好 近期一到三個月發文頻率正常，且漲粉率與互動率高。 查看說明 追蹤數 10,818 互動率 1.17% 良好 觀看率 75.2%…" at bounding box center [413, 228] width 295 height 169
click at [243, 32] on button "1,975" at bounding box center [237, 35] width 34 height 14
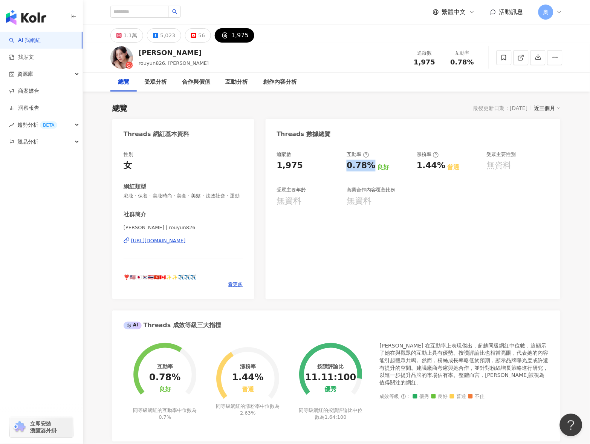
drag, startPoint x: 350, startPoint y: 170, endPoint x: 371, endPoint y: 172, distance: 21.2
click at [371, 172] on div "追蹤數 1,975 互動率 0.78% 良好 漲粉率 1.44% 普通 受眾主要性別 無資料 受眾主要年齡 無資料 商業合作內容覆蓋比例 無資料" at bounding box center [413, 179] width 272 height 56
copy div "0.78%"
drag, startPoint x: 417, startPoint y: 166, endPoint x: 440, endPoint y: 169, distance: 23.9
click at [440, 169] on div "追蹤數 1,975 互動率 0.78% 良好 漲粉率 1.44% 普通 受眾主要性別 無資料 受眾主要年齡 無資料 商業合作內容覆蓋比例 無資料" at bounding box center [413, 179] width 272 height 56
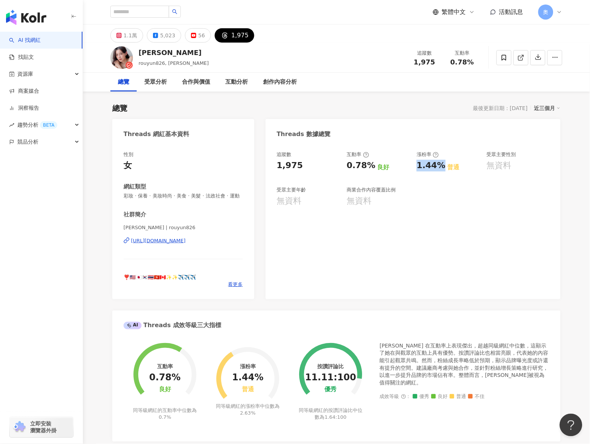
copy div "1.44%"
click at [333, 281] on div "追蹤數 1,975 互動率 0.78% 良好 漲粉率 1.44% 普通 受眾主要性別 無資料 受眾主要年齡 無資料 商業合作內容覆蓋比例 無資料" at bounding box center [413, 222] width 295 height 156
drag, startPoint x: 346, startPoint y: 167, endPoint x: 372, endPoint y: 170, distance: 26.5
click at [372, 170] on div "追蹤數 1,975 互動率 0.78% 良好 漲粉率 1.44% 普通 受眾主要性別 無資料 受眾主要年齡 無資料 商業合作內容覆蓋比例 無資料" at bounding box center [413, 179] width 272 height 56
copy div "0.78%"
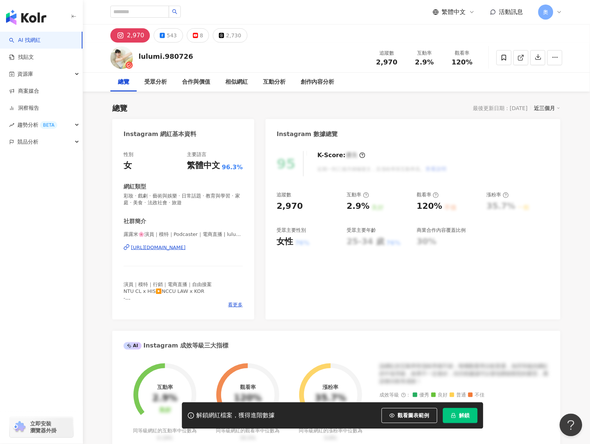
click at [456, 417] on button "解鎖" at bounding box center [460, 415] width 35 height 15
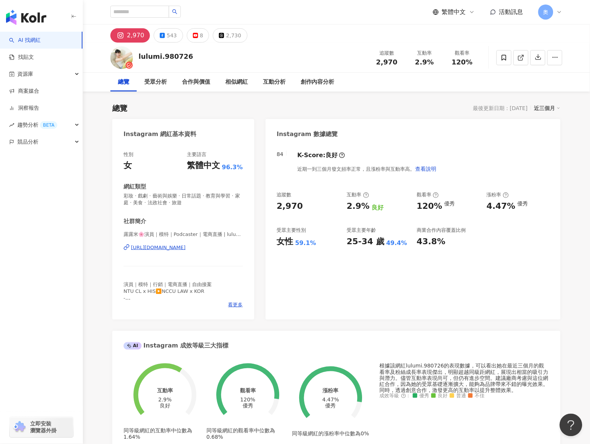
click at [362, 209] on div "追蹤數 2,970 互動率 2.9% 良好 觀看率 120% 優秀 漲粉率 4.47% 優秀 受眾主要性別 女性 59.1% 受眾主要年齡 25-34 歲 4…" at bounding box center [413, 219] width 272 height 56
drag, startPoint x: 364, startPoint y: 207, endPoint x: 351, endPoint y: 203, distance: 13.1
click at [351, 203] on div "2.9%" at bounding box center [358, 206] width 23 height 12
drag, startPoint x: 348, startPoint y: 203, endPoint x: 371, endPoint y: 209, distance: 23.9
click at [371, 209] on div "2.9% 良好" at bounding box center [378, 206] width 63 height 12
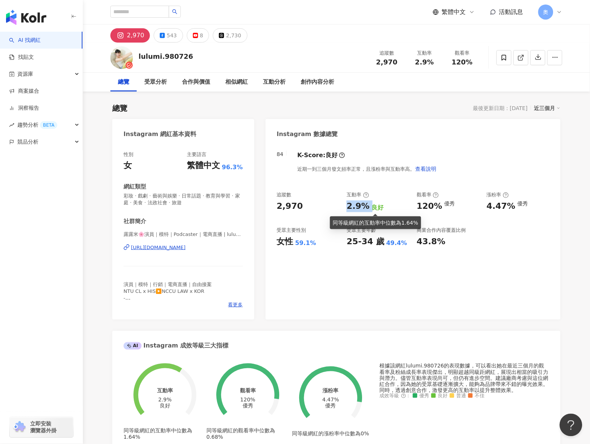
copy div "2.9%"
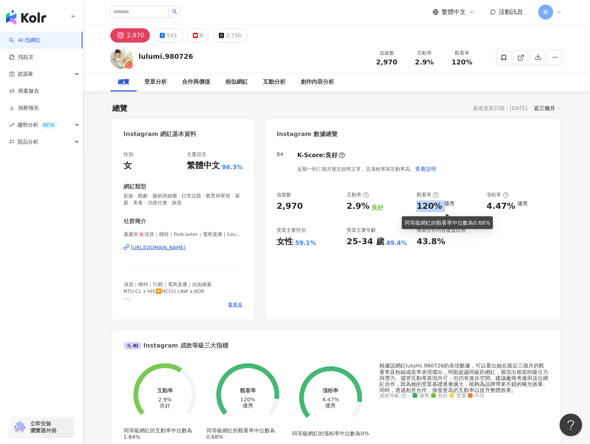
drag, startPoint x: 417, startPoint y: 209, endPoint x: 443, endPoint y: 209, distance: 26.4
click at [443, 209] on div "120% 優秀" at bounding box center [448, 206] width 63 height 12
copy div "120%"
drag, startPoint x: 499, startPoint y: 206, endPoint x: 512, endPoint y: 209, distance: 12.6
click at [512, 209] on div "4.47%" at bounding box center [501, 206] width 29 height 12
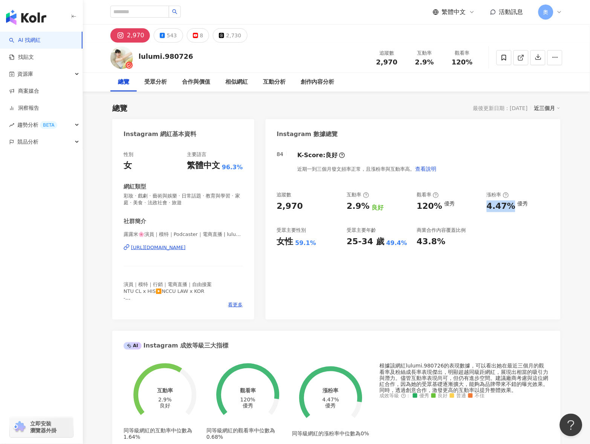
copy div "4.47%"
drag, startPoint x: 394, startPoint y: 289, endPoint x: 302, endPoint y: 166, distance: 152.8
click at [395, 289] on div "84 K-Score : 良好 近期一到三個月發文頻率正常，且漲粉率與互動率高。 查看說明 追蹤數 2,970 互動率 2.9% 良好 觀看率 120% 優秀…" at bounding box center [413, 232] width 295 height 176
click at [222, 41] on button "2,730" at bounding box center [230, 35] width 34 height 14
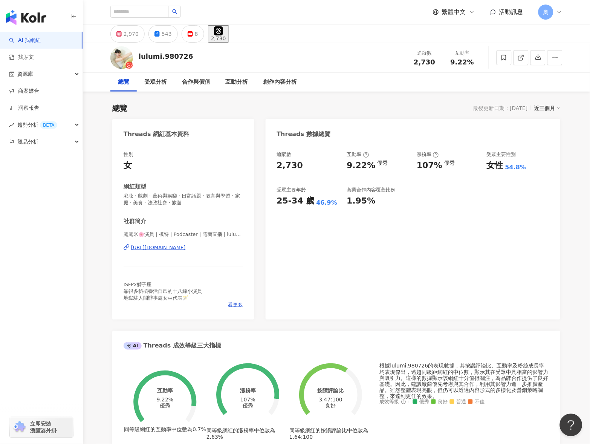
drag, startPoint x: 288, startPoint y: 99, endPoint x: 281, endPoint y: 108, distance: 12.4
click at [288, 99] on div "總覽 最後更新日期：2025/8/24 近三個月 Threads 網紅基本資料 性別 女 網紅類型 彩妝 · 戲劇 · 藝術與娛樂 · 日常話題 · 教育與學…" at bounding box center [336, 366] width 448 height 543
click at [128, 37] on div "2,970" at bounding box center [131, 34] width 15 height 11
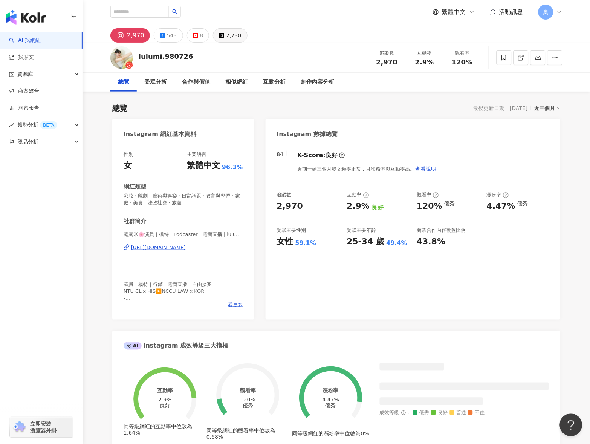
click at [227, 34] on div "2,730" at bounding box center [233, 35] width 15 height 11
click at [227, 35] on div "2,730" at bounding box center [233, 35] width 15 height 11
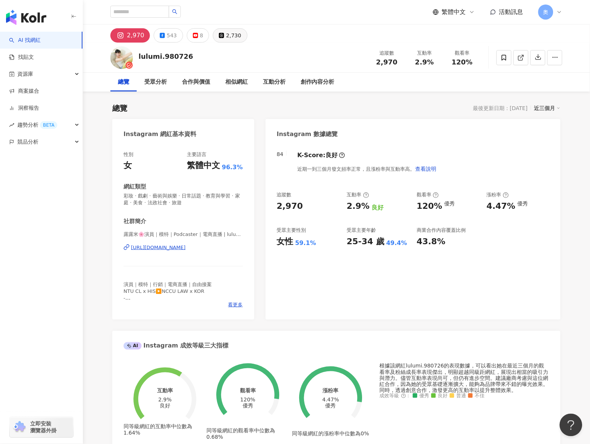
click at [232, 33] on div "2,730" at bounding box center [233, 35] width 15 height 11
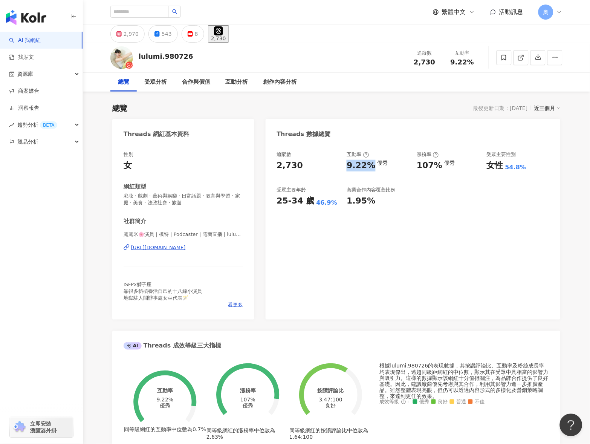
drag, startPoint x: 348, startPoint y: 167, endPoint x: 13, endPoint y: 275, distance: 352.0
click at [370, 170] on div "9.22%" at bounding box center [361, 166] width 29 height 12
click at [434, 169] on div "追蹤數 2,730 互動率 9.22% 優秀 漲粉率 107% 優秀 受眾主要性別 女性 54.8% 受眾主要年齡 25-34 歲 46.9% 商業合作內容覆…" at bounding box center [413, 179] width 272 height 56
drag, startPoint x: 440, startPoint y: 167, endPoint x: 414, endPoint y: 173, distance: 27.4
click at [414, 173] on div "追蹤數 2,730 互動率 9.22% 優秀 漲粉率 107% 優秀 受眾主要性別 女性 54.8% 受眾主要年齡 25-34 歲 46.9% 商業合作內容覆…" at bounding box center [413, 179] width 272 height 56
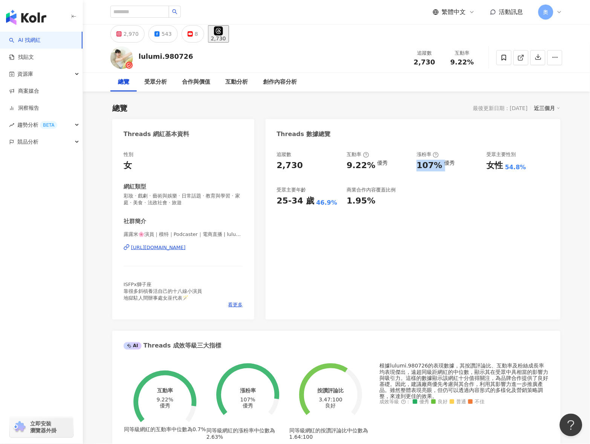
copy div "107%"
click at [332, 274] on div "追蹤數 2,730 互動率 9.22% 優秀 漲粉率 107% 優秀 受眾主要性別 女性 54.8% 受眾主要年齡 25-34 歲 46.9% 商業合作內容覆…" at bounding box center [413, 232] width 295 height 176
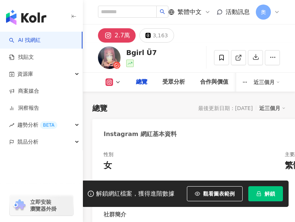
click at [283, 201] on button "解鎖" at bounding box center [265, 193] width 35 height 15
click at [275, 197] on span "解鎖" at bounding box center [269, 194] width 11 height 6
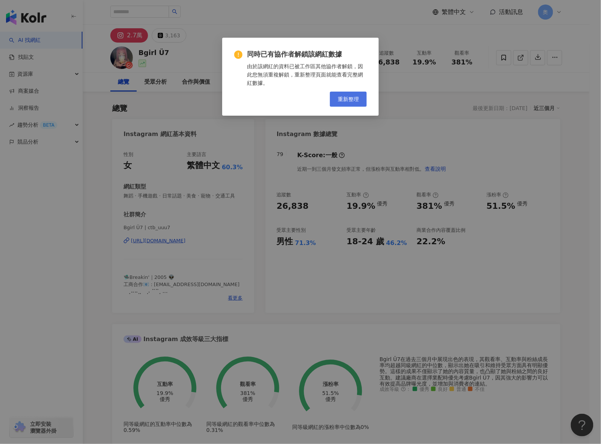
click at [295, 100] on span "重新整理" at bounding box center [348, 99] width 21 height 6
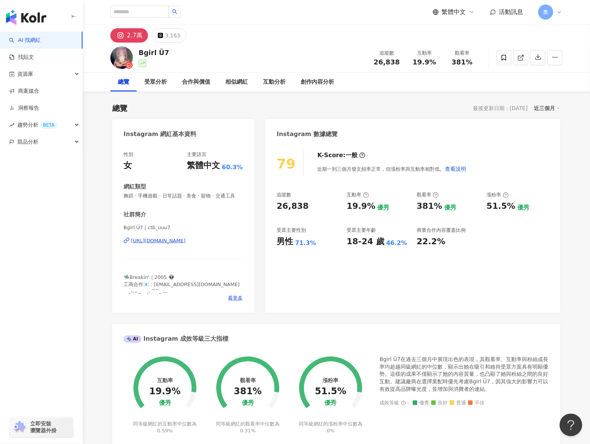
click at [371, 209] on div "19.9%" at bounding box center [361, 206] width 29 height 12
drag, startPoint x: 413, startPoint y: 211, endPoint x: 438, endPoint y: 206, distance: 26.0
click at [438, 206] on div "追蹤數 26,838 互動率 19.9% 優秀 觀看率 381% 優秀 漲粉率 51.5% 優秀 受眾主要性別 男性 71.3% 受眾主要年齡 18-24 歲…" at bounding box center [413, 219] width 272 height 56
copy div "381%"
drag, startPoint x: 482, startPoint y: 211, endPoint x: 501, endPoint y: 210, distance: 18.8
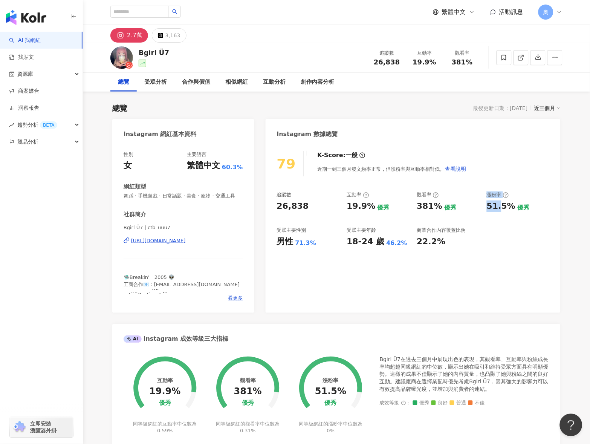
click at [501, 210] on div "追蹤數 26,838 互動率 19.9% 優秀 觀看率 381% 優秀 漲粉率 51.5% 優秀 受眾主要性別 男性 71.3% 受眾主要年齡 18-24 歲…" at bounding box center [413, 219] width 272 height 56
click at [513, 207] on div "51.5% 優秀" at bounding box center [518, 206] width 63 height 12
click at [509, 206] on div "51.5%" at bounding box center [501, 206] width 29 height 12
drag, startPoint x: 511, startPoint y: 206, endPoint x: 489, endPoint y: 205, distance: 22.6
click at [489, 205] on div "51.5%" at bounding box center [501, 206] width 29 height 12
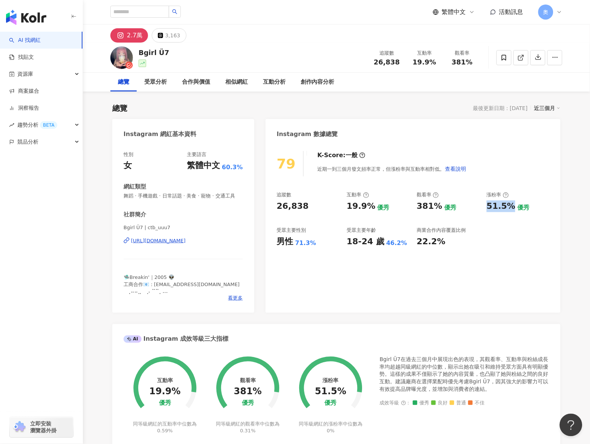
copy div "51.5%"
click at [383, 273] on div "79 K-Score : 一般 近期一到三個月發文頻率正常，但漲粉率與互動率相對低。 查看說明 追蹤數 26,838 互動率 19.9% 優秀 觀看率 381…" at bounding box center [413, 228] width 295 height 169
click at [170, 37] on div "3,163" at bounding box center [172, 35] width 15 height 11
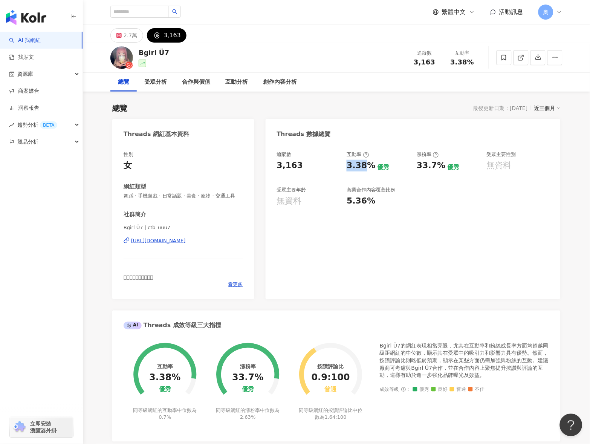
drag, startPoint x: 349, startPoint y: 168, endPoint x: 371, endPoint y: 169, distance: 22.2
click at [371, 169] on div "3.38%" at bounding box center [361, 166] width 29 height 12
click at [416, 168] on div "追蹤數 3,163 互動率 3.38% 優秀 漲粉率 33.7% 優秀 受眾主要性別 無資料 受眾主要年齡 無資料 商業合作內容覆蓋比例 5.36%" at bounding box center [413, 179] width 272 height 56
drag, startPoint x: 417, startPoint y: 166, endPoint x: 441, endPoint y: 169, distance: 24.3
click at [441, 169] on div "33.7%" at bounding box center [431, 166] width 29 height 12
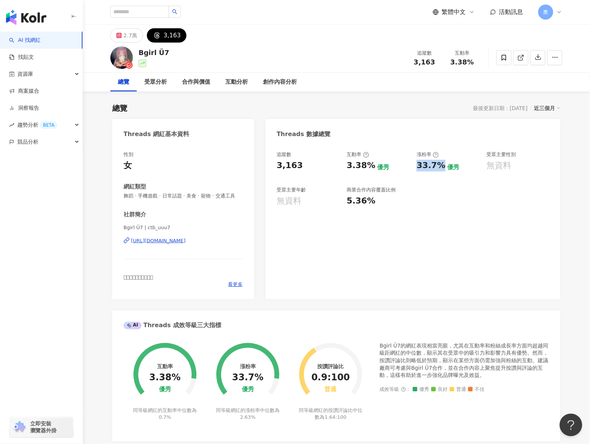
copy div "33.7%"
drag, startPoint x: 419, startPoint y: 296, endPoint x: 388, endPoint y: 198, distance: 102.6
click at [419, 296] on div "追蹤數 3,163 互動率 3.38% 優秀 漲粉率 33.7% 優秀 受眾主要性別 無資料 受眾主要年齡 無資料 商業合作內容覆蓋比例 5.36%" at bounding box center [413, 222] width 295 height 156
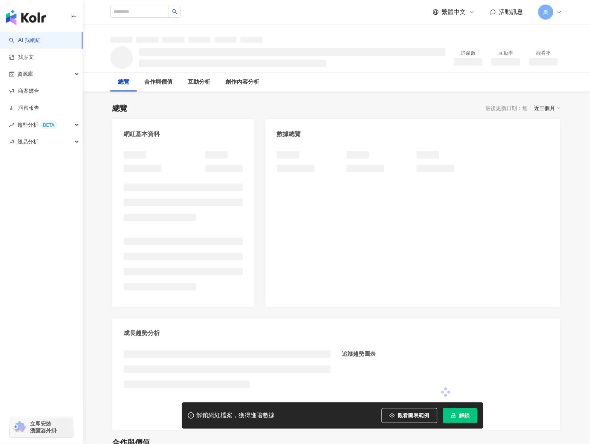
click at [357, 101] on div "總覽 最後更新日期：無 近三個月 網紅基本資料 數據總覽 成長趨勢分析 追蹤趨勢圖表" at bounding box center [336, 262] width 448 height 334
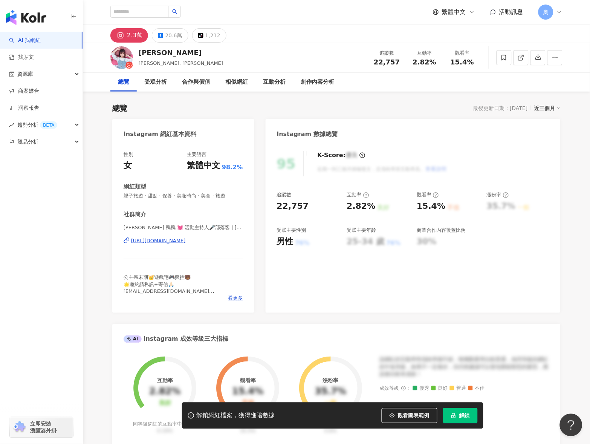
click at [459, 416] on button "解鎖" at bounding box center [460, 415] width 35 height 15
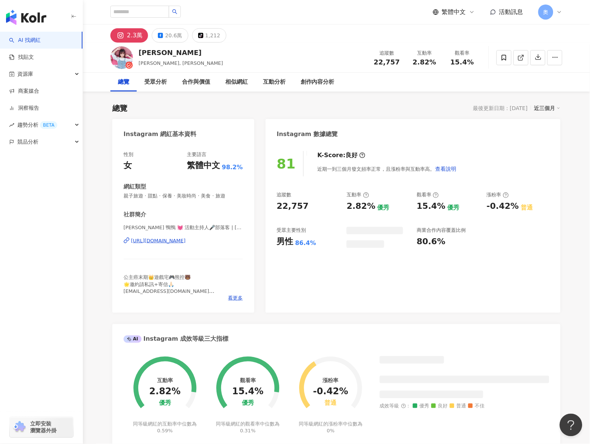
click at [345, 203] on div "追蹤數 22,757 互動率 2.82% 優秀 觀看率 15.4% 優秀 漲粉率 -0.42% 普通 受眾主要性別 男性 86.4% 商業合作內容覆蓋比例 8…" at bounding box center [413, 219] width 272 height 56
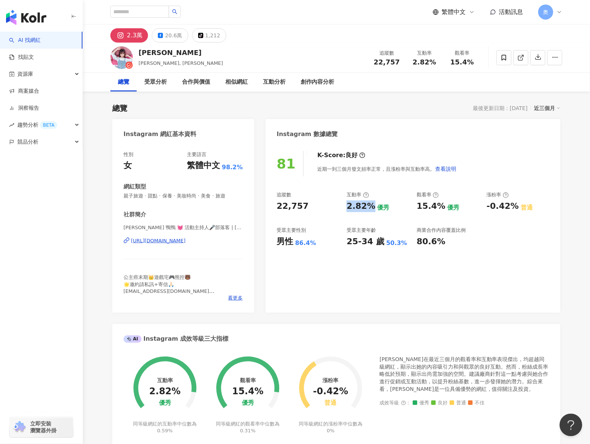
drag, startPoint x: 348, startPoint y: 208, endPoint x: 5, endPoint y: 361, distance: 376.3
click at [371, 207] on div "2.82%" at bounding box center [361, 206] width 29 height 12
copy div "2.82%"
drag, startPoint x: 417, startPoint y: 203, endPoint x: 440, endPoint y: 207, distance: 24.1
click at [440, 207] on div "15.4%" at bounding box center [431, 206] width 29 height 12
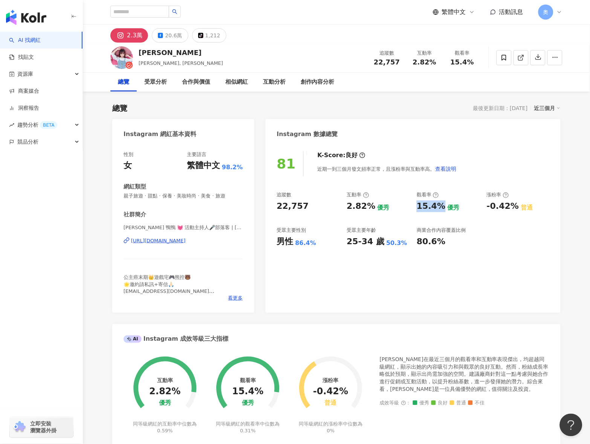
copy div "15.4%"
drag, startPoint x: 491, startPoint y: 206, endPoint x: 514, endPoint y: 210, distance: 23.3
click at [514, 210] on div "追蹤數 22,757 互動率 2.82% 優秀 觀看率 15.4% 優秀 漲粉率 -0.42% 普通 受眾主要性別 男性 86.4% 受眾主要年齡 25-34…" at bounding box center [413, 219] width 272 height 56
copy div "-0.42%"
click at [357, 295] on div "81 K-Score : 良好 近期一到三個月發文頻率正常，且漲粉率與互動率高。 查看說明 追蹤數 22,757 互動率 2.82% 優秀 觀看率 15.4%…" at bounding box center [413, 228] width 295 height 169
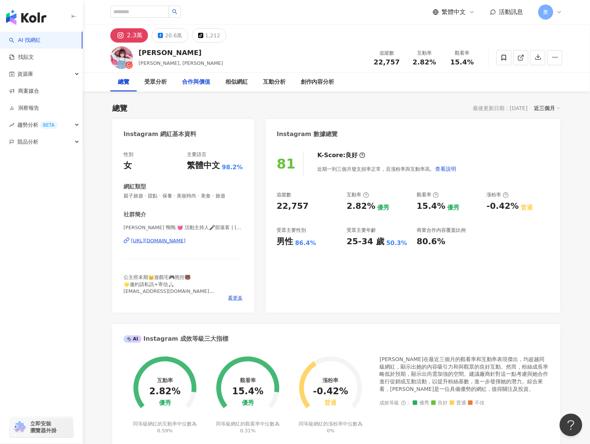
click at [201, 35] on button "tiktok-icon 1,212" at bounding box center [209, 35] width 34 height 14
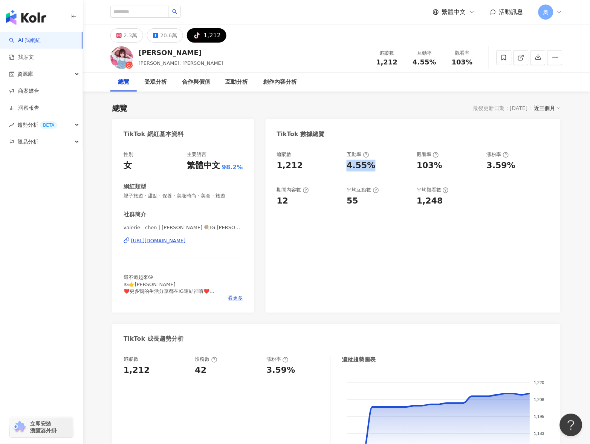
drag, startPoint x: 351, startPoint y: 168, endPoint x: 0, endPoint y: 358, distance: 399.1
click at [379, 168] on div "追蹤數 1,212 互動率 4.55% 觀看率 103% 漲粉率 3.59% 期間內容數 12 平均互動數 55 平均觀看數 1,248" at bounding box center [413, 179] width 272 height 56
drag, startPoint x: 416, startPoint y: 163, endPoint x: 447, endPoint y: 167, distance: 31.6
click at [447, 167] on div "追蹤數 1,212 互動率 4.55% 觀看率 103% 漲粉率 3.59% 期間內容數 12 平均互動數 55 平均觀看數 1,248" at bounding box center [413, 179] width 272 height 56
copy div "103%"
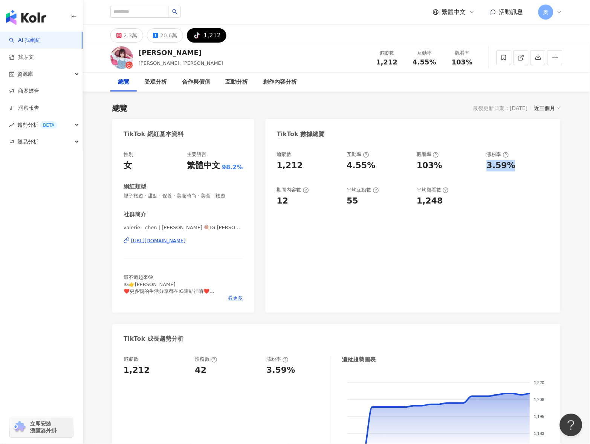
drag, startPoint x: 484, startPoint y: 168, endPoint x: 514, endPoint y: 170, distance: 29.5
click at [514, 170] on div "追蹤數 1,212 互動率 4.55% 觀看率 103% 漲粉率 3.59% 期間內容數 12 平均互動數 55 平均觀看數 1,248" at bounding box center [413, 179] width 272 height 56
copy div "3.59%"
click at [488, 240] on div "追蹤數 1,212 互動率 4.55% 觀看率 103% 漲粉率 3.59% 期間內容數 12 平均互動數 55 平均觀看數 1,248" at bounding box center [413, 228] width 295 height 169
drag, startPoint x: 352, startPoint y: 287, endPoint x: 357, endPoint y: 286, distance: 4.6
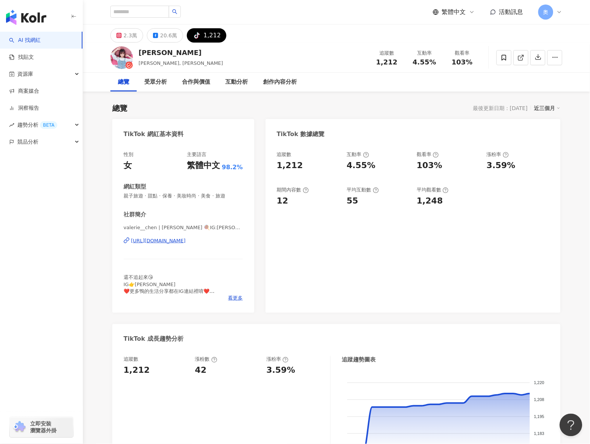
click at [352, 287] on div "追蹤數 1,212 互動率 4.55% 觀看率 103% 漲粉率 3.59% 期間內容數 12 平均互動數 55 平均觀看數 1,248" at bounding box center [413, 228] width 295 height 169
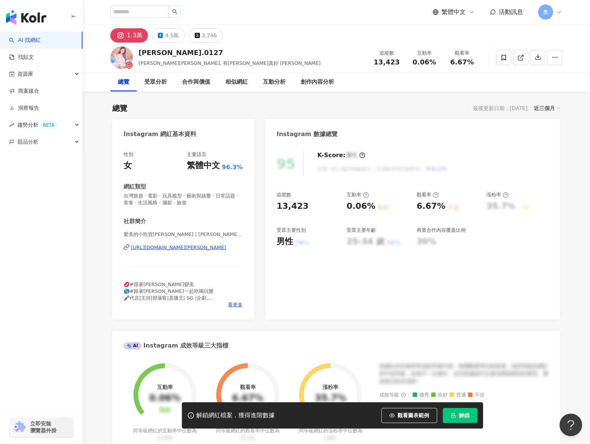
click at [456, 414] on icon "lock" at bounding box center [453, 415] width 5 height 5
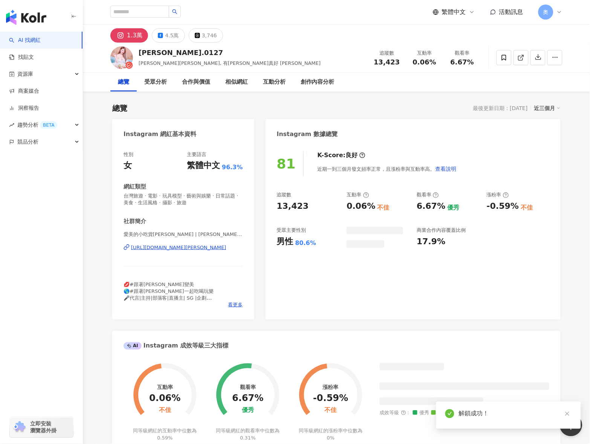
drag, startPoint x: 345, startPoint y: 207, endPoint x: 359, endPoint y: 50, distance: 157.6
click at [352, 207] on div "追蹤數 13,423 互動率 0.06% 不佳 觀看率 6.67% 優秀 漲粉率 -0.59% 不佳 受眾主要性別 男性 80.6% 商業合作內容覆蓋比例 1…" at bounding box center [413, 219] width 272 height 56
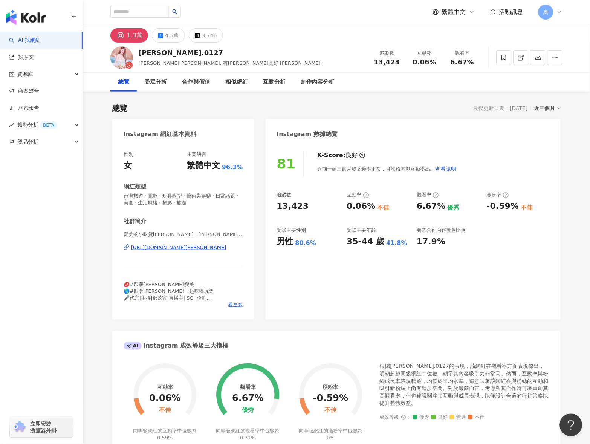
drag, startPoint x: 373, startPoint y: 199, endPoint x: 373, endPoint y: 206, distance: 6.4
click at [373, 200] on div "互動率 0.06% 不佳" at bounding box center [378, 201] width 63 height 20
drag, startPoint x: 345, startPoint y: 208, endPoint x: 365, endPoint y: 209, distance: 20.4
click at [365, 209] on div "追蹤數 13,423 互動率 0.06% 不佳 觀看率 6.67% 優秀 漲粉率 -0.59% 不佳 受眾主要性別 男性 80.6% 受眾主要年齡 35-44…" at bounding box center [413, 219] width 272 height 56
click at [369, 207] on div "0.06%" at bounding box center [361, 206] width 29 height 12
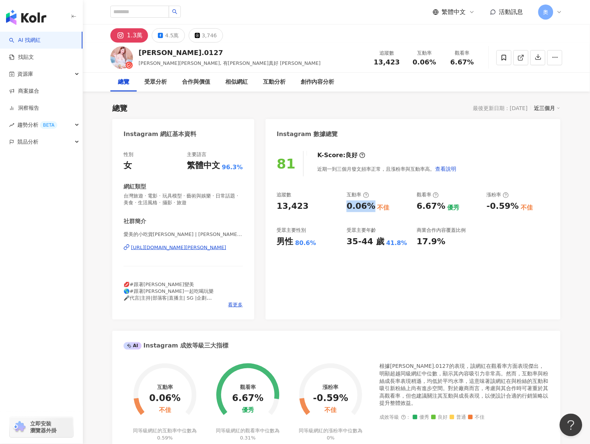
drag, startPoint x: 372, startPoint y: 207, endPoint x: 345, endPoint y: 212, distance: 27.3
click at [345, 212] on div "追蹤數 13,423 互動率 0.06% 不佳 觀看率 6.67% 優秀 漲粉率 -0.59% 不佳 受眾主要性別 男性 80.6% 受眾主要年齡 35-44…" at bounding box center [413, 219] width 272 height 56
copy div "0.06%"
drag, startPoint x: 414, startPoint y: 209, endPoint x: 441, endPoint y: 212, distance: 27.6
click at [441, 212] on div "追蹤數 13,423 互動率 0.06% 不佳 觀看率 6.67% 優秀 漲粉率 -0.59% 不佳 受眾主要性別 男性 80.6% 受眾主要年齡 35-44…" at bounding box center [413, 219] width 272 height 56
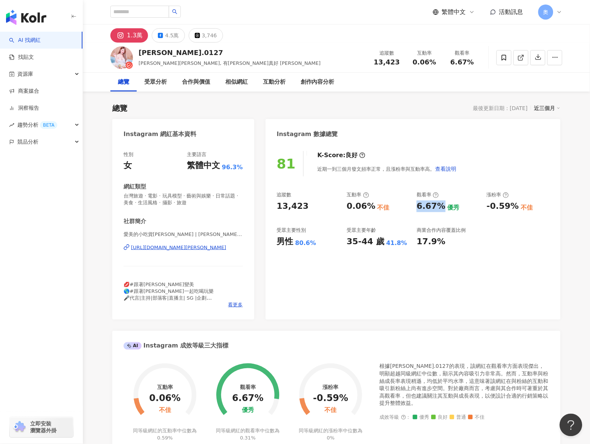
copy div "6.67%"
drag, startPoint x: 485, startPoint y: 206, endPoint x: 512, endPoint y: 212, distance: 28.0
click at [512, 212] on div "追蹤數 13,423 互動率 0.06% 不佳 觀看率 6.67% 優秀 漲粉率 -0.59% 不佳 受眾主要性別 男性 80.6% 受眾主要年齡 35-44…" at bounding box center [413, 219] width 272 height 56
copy div "-0.59%"
click at [476, 252] on div "81 K-Score : 良好 近期一到三個月發文頻率正常，且漲粉率與互動率高。 查看說明 追蹤數 13,423 互動率 0.06% 不佳 觀看率 6.67%…" at bounding box center [413, 232] width 295 height 176
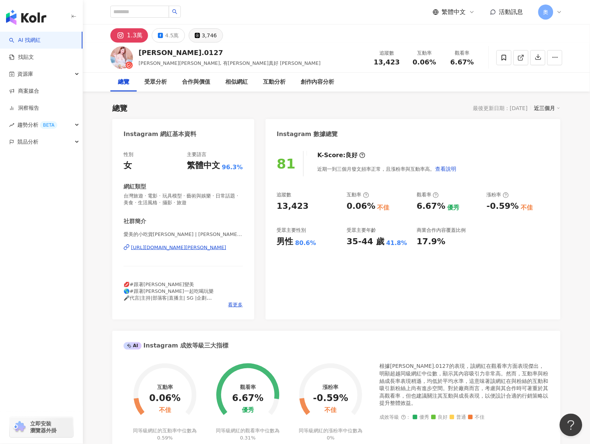
click at [198, 38] on button "3,746" at bounding box center [206, 35] width 34 height 14
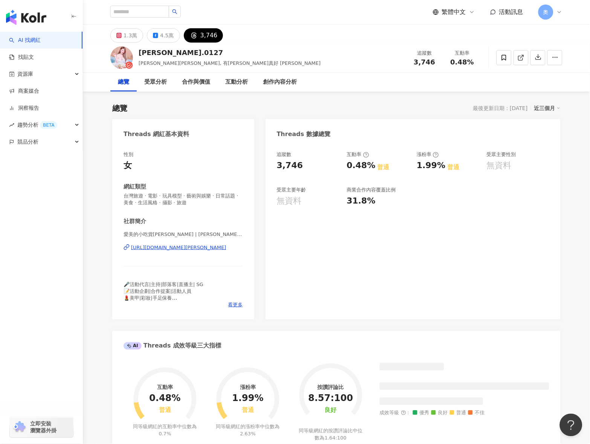
click at [207, 35] on div "3,746" at bounding box center [208, 35] width 17 height 11
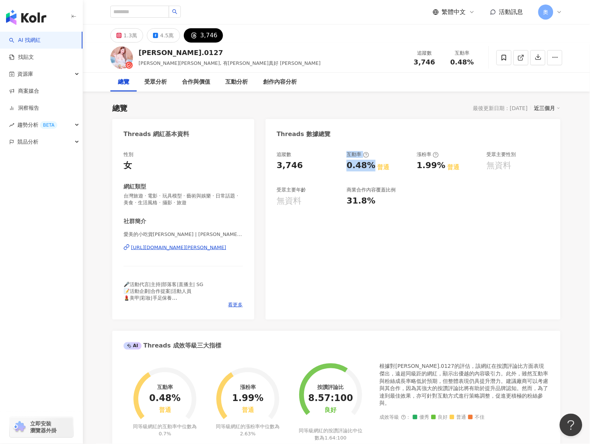
drag, startPoint x: 368, startPoint y: 170, endPoint x: 374, endPoint y: 166, distance: 7.3
click at [368, 171] on div "追蹤數 3,746 互動率 0.48% 普通 漲粉率 1.99% 普通 受眾主要性別 無資料 受眾主要年齡 無資料 商業合作內容覆蓋比例 31.8%" at bounding box center [413, 179] width 272 height 56
click at [369, 171] on div "0.48%" at bounding box center [361, 166] width 29 height 12
drag, startPoint x: 358, startPoint y: 168, endPoint x: 345, endPoint y: 166, distance: 13.7
click at [345, 166] on div "追蹤數 3,746 互動率 0.48% 普通 漲粉率 1.99% 普通 受眾主要性別 無資料 受眾主要年齡 無資料 商業合作內容覆蓋比例 31.8%" at bounding box center [413, 179] width 272 height 56
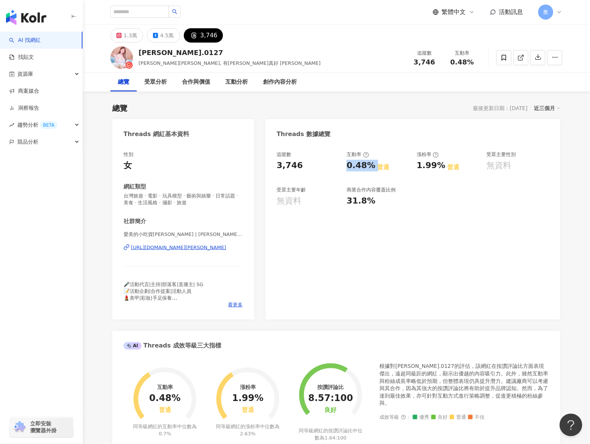
copy div "0.48%"
drag, startPoint x: 419, startPoint y: 168, endPoint x: 441, endPoint y: 171, distance: 21.8
click at [441, 171] on div "追蹤數 3,746 互動率 0.48% 普通 漲粉率 1.99% 普通 受眾主要性別 無資料 受眾主要年齡 無資料 商業合作內容覆蓋比例 31.8%" at bounding box center [413, 179] width 272 height 56
copy div "1.99%"
click at [452, 192] on div "追蹤數 3,746 互動率 0.48% 普通 漲粉率 1.99% 普通 受眾主要性別 無資料 受眾主要年齡 無資料 商業合作內容覆蓋比例 31.8%" at bounding box center [413, 179] width 272 height 56
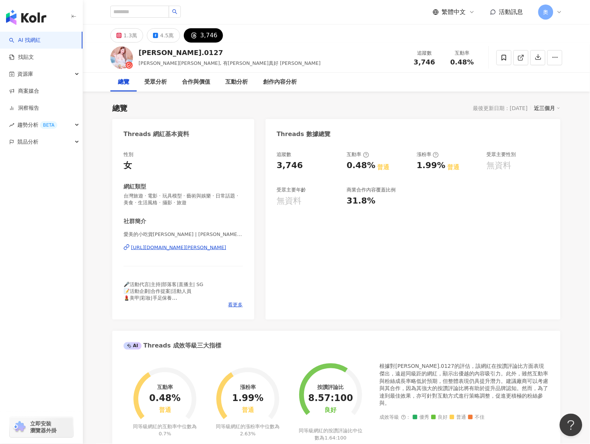
click at [336, 59] on div "annie.0127 Annie安妮, 有妮真好 Annie 追蹤數 3,746 互動率 0.48%" at bounding box center [336, 58] width 482 height 30
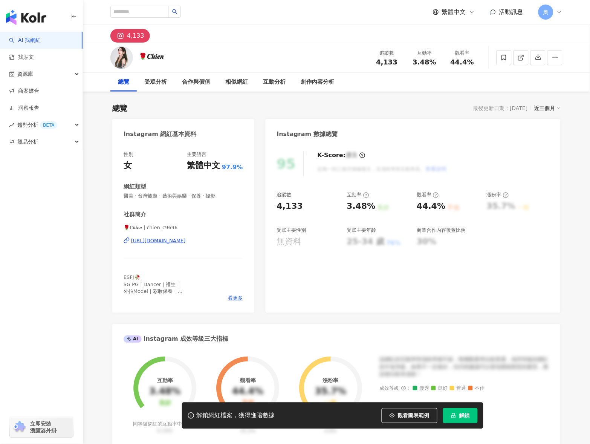
click at [455, 416] on icon "lock" at bounding box center [453, 415] width 5 height 5
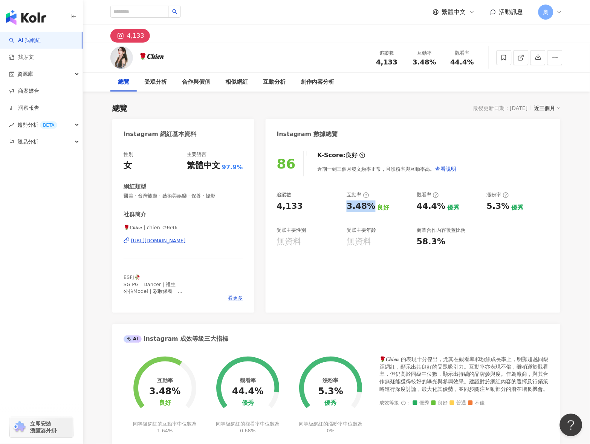
drag, startPoint x: 346, startPoint y: 204, endPoint x: 369, endPoint y: 206, distance: 23.1
click at [369, 206] on div "追蹤數 4,133 互動率 3.48% 良好 觀看率 44.4% 優秀 漲粉率 5.3% 優秀 受眾主要性別 無資料 受眾主要年齡 無資料 商業合作內容覆蓋比…" at bounding box center [413, 219] width 272 height 56
copy div "3.48%"
drag, startPoint x: 413, startPoint y: 211, endPoint x: 440, endPoint y: 210, distance: 26.8
click at [440, 210] on div "追蹤數 4,133 互動率 3.48% 良好 觀看率 44.4% 優秀 漲粉率 5.3% 優秀 受眾主要性別 無資料 受眾主要年齡 無資料 商業合作內容覆蓋比…" at bounding box center [413, 219] width 272 height 56
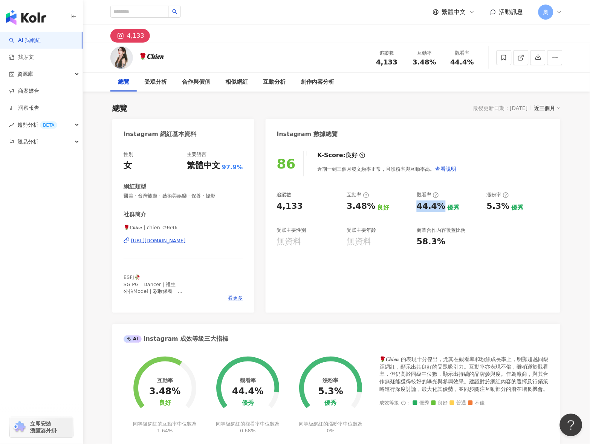
copy div "44.4%"
drag, startPoint x: 499, startPoint y: 209, endPoint x: 511, endPoint y: 210, distance: 12.1
click at [511, 210] on div "5.3% 優秀" at bounding box center [518, 206] width 63 height 12
copy div "5.3%"
drag, startPoint x: 379, startPoint y: 273, endPoint x: 329, endPoint y: 205, distance: 84.3
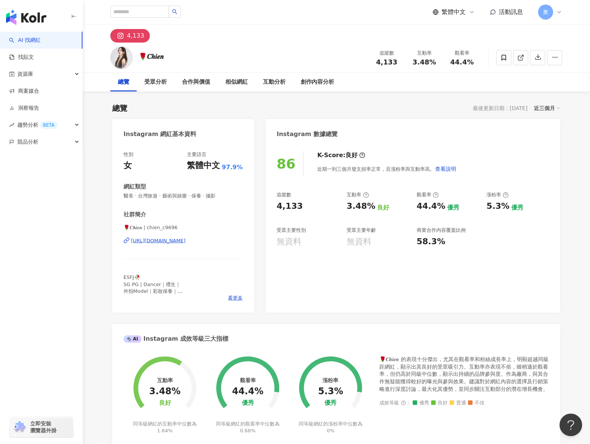
click at [379, 273] on div "86 K-Score : 良好 近期一到三個月發文頻率正常，且漲粉率與互動率高。 查看說明 追蹤數 4,133 互動率 3.48% 良好 觀看率 44.4% …" at bounding box center [413, 228] width 295 height 169
